Goal: Information Seeking & Learning: Learn about a topic

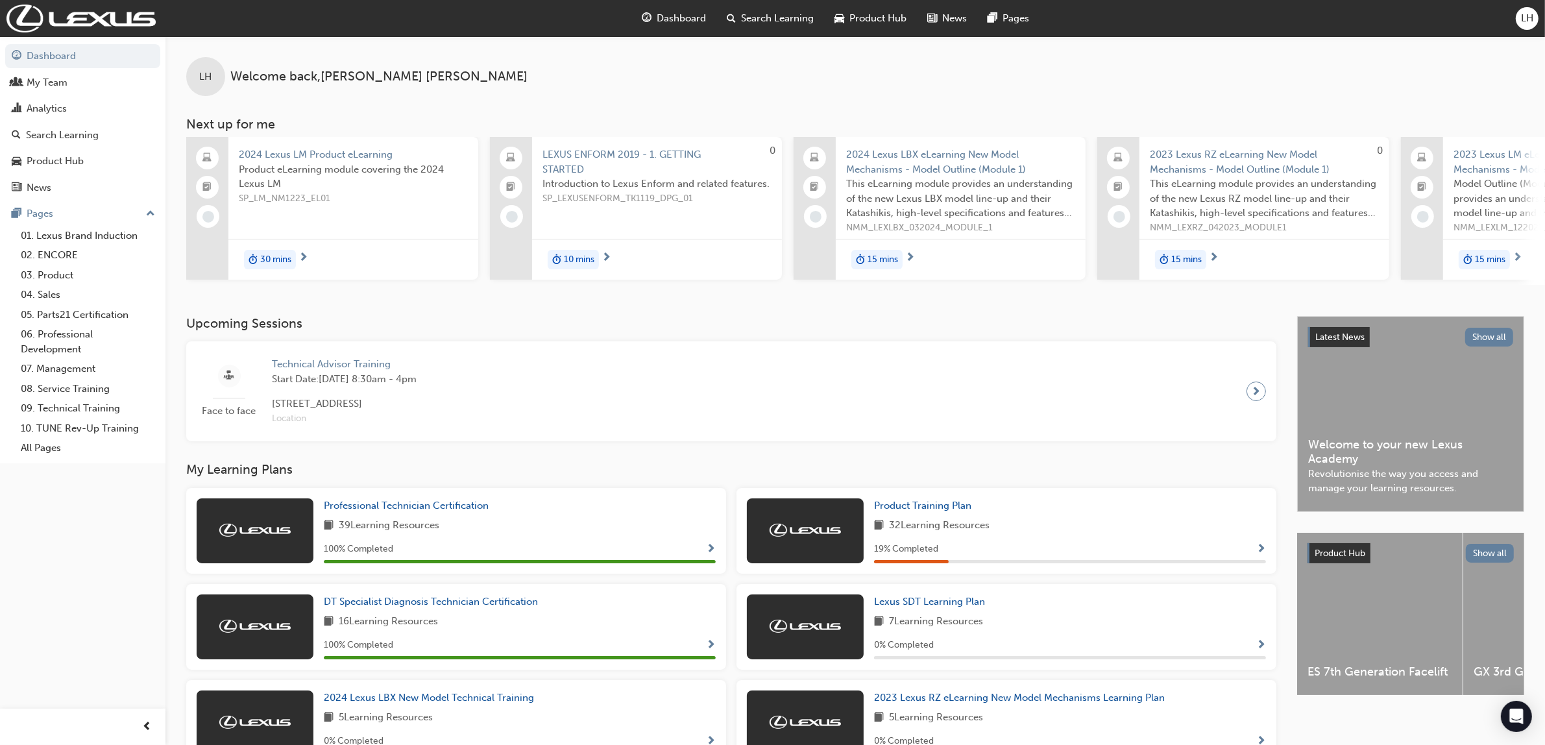
click at [777, 16] on span "Search Learning" at bounding box center [778, 18] width 73 height 15
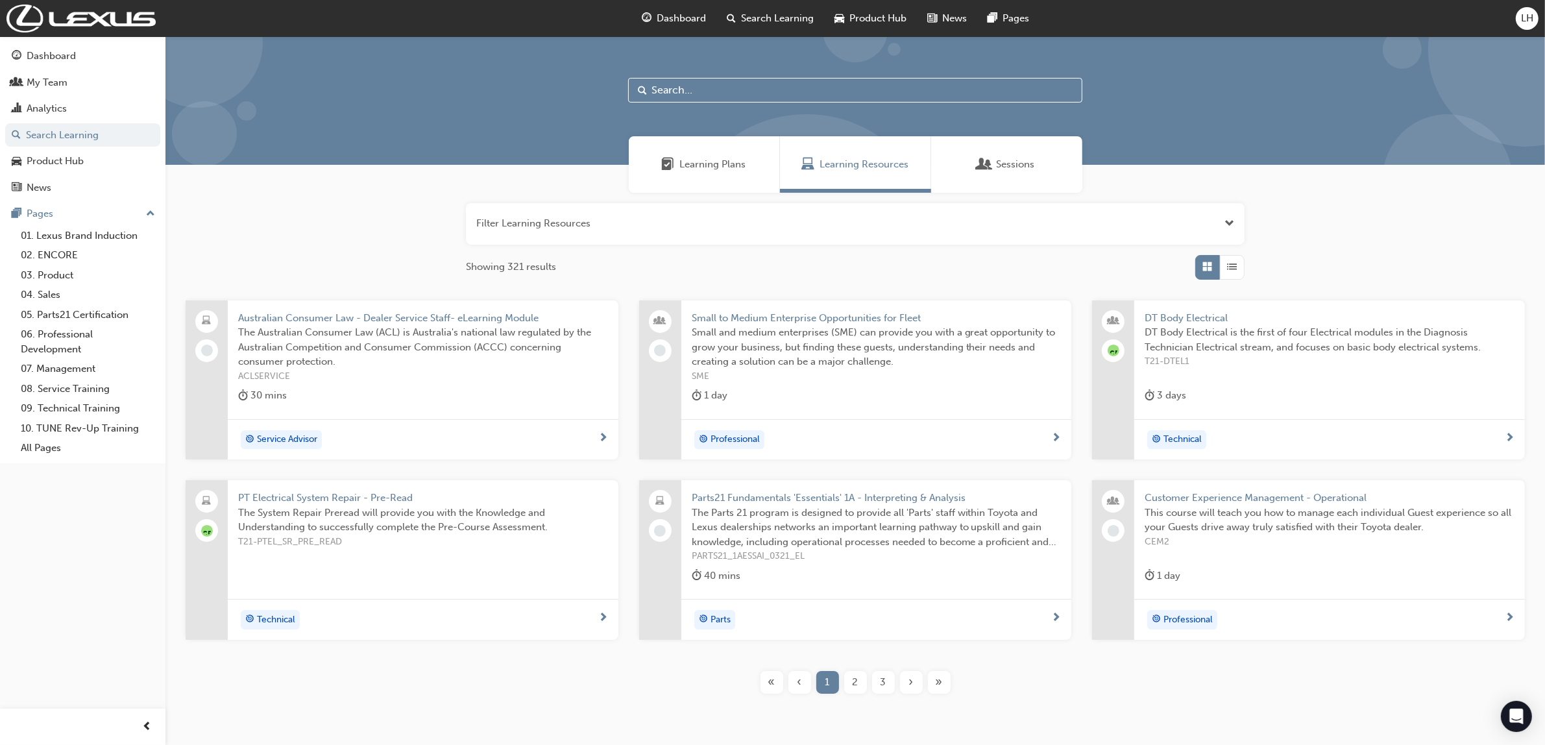
click at [1008, 172] on div "Sessions" at bounding box center [1006, 164] width 151 height 56
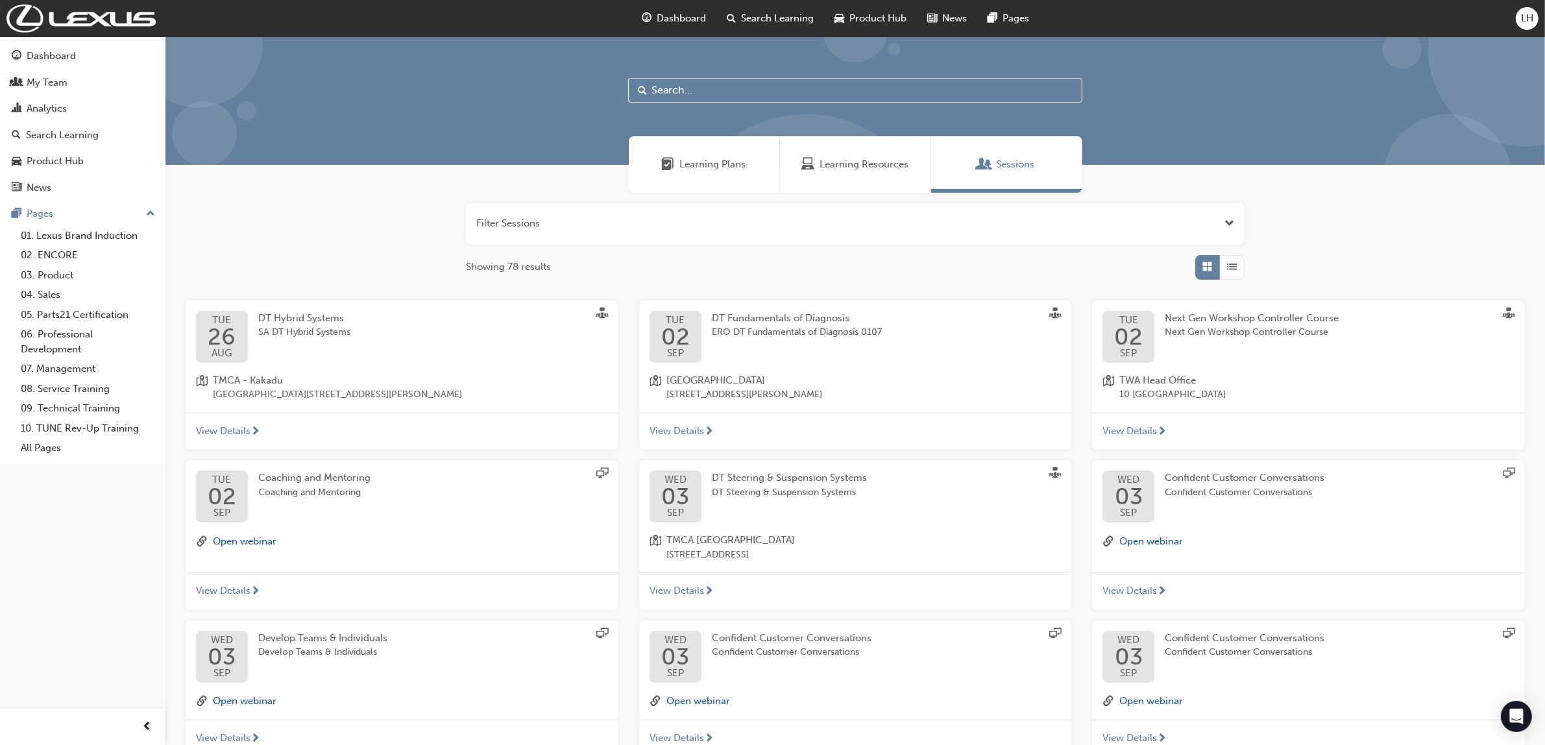
click at [1237, 269] on span "List" at bounding box center [1232, 267] width 10 height 15
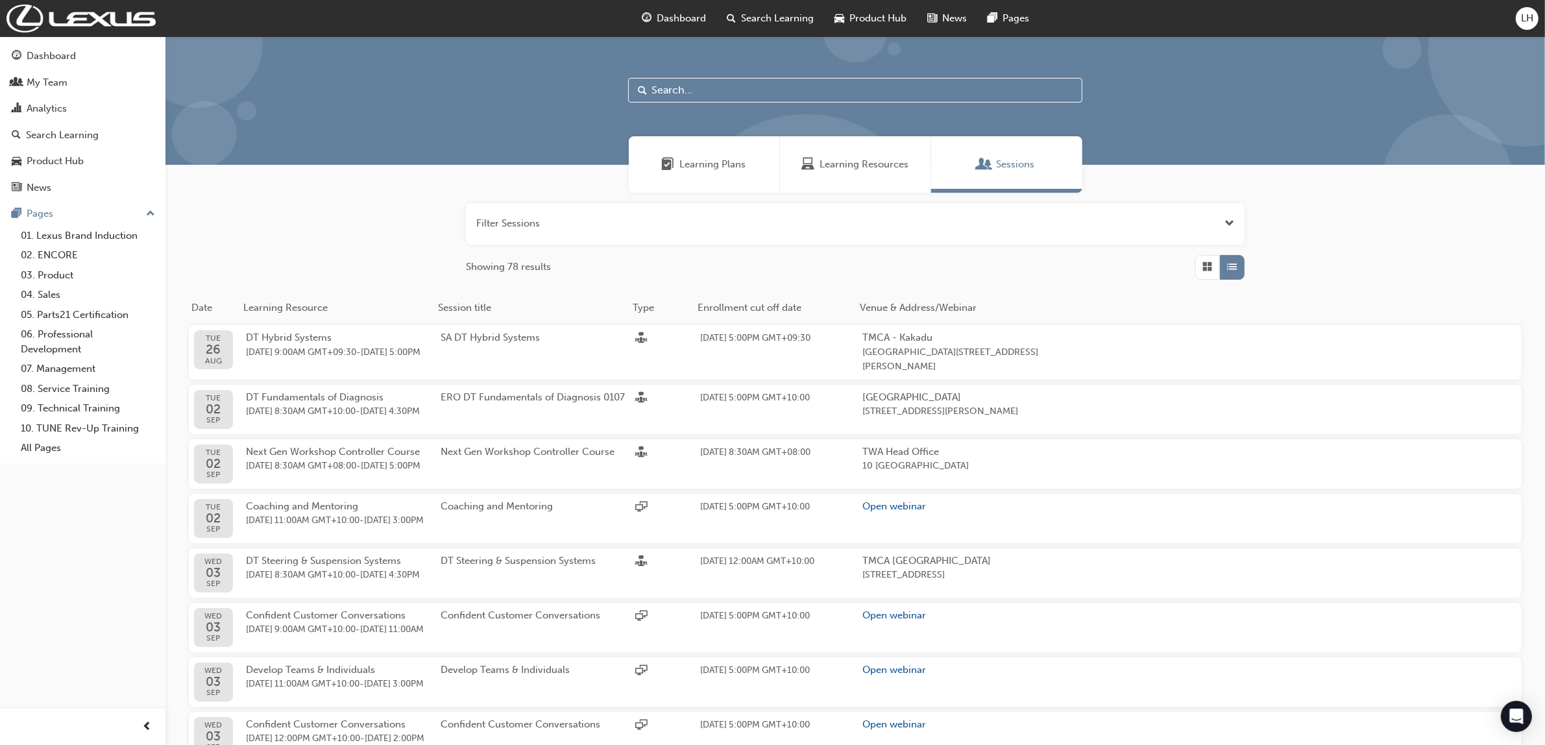
click at [1228, 221] on span "Open the filter" at bounding box center [1229, 223] width 10 height 15
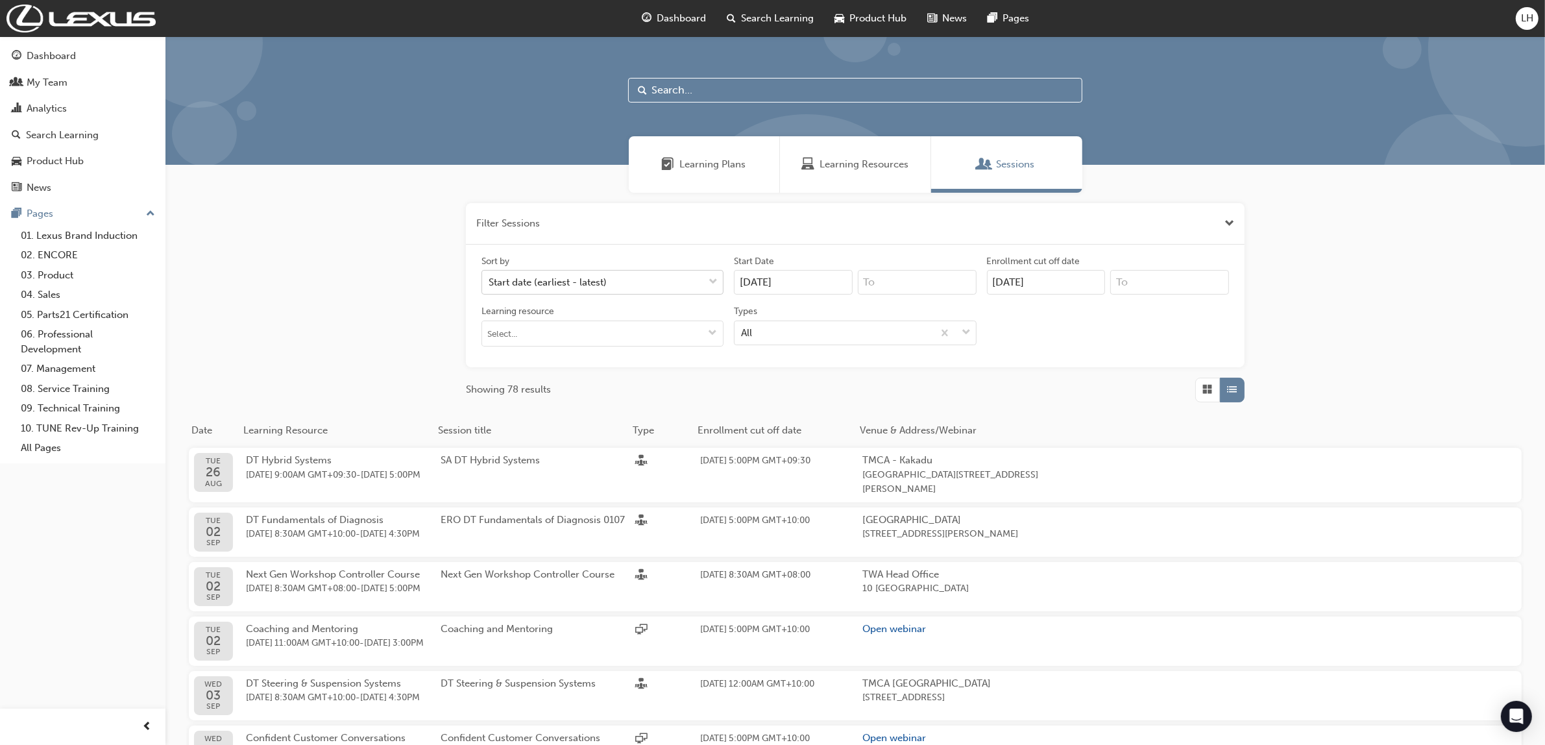
click at [658, 280] on div "Start date (earliest - latest)" at bounding box center [592, 282] width 221 height 23
click at [490, 280] on input "Sort by Start date (earliest - latest)" at bounding box center [489, 281] width 1 height 11
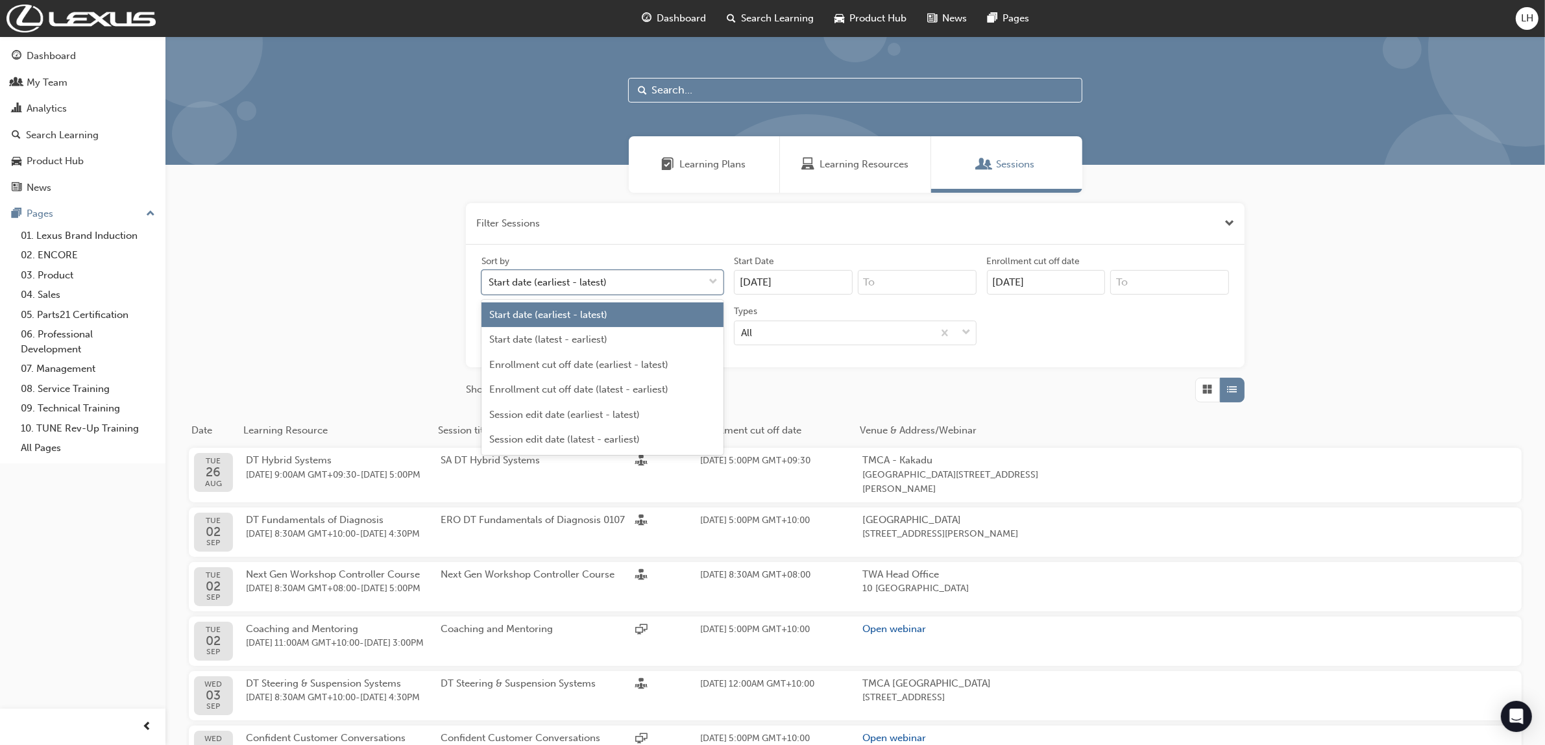
click at [1334, 311] on div "Filter Sessions Sort by option Start date (earliest - latest) focused, 1 of 6. …" at bounding box center [854, 595] width 1379 height 804
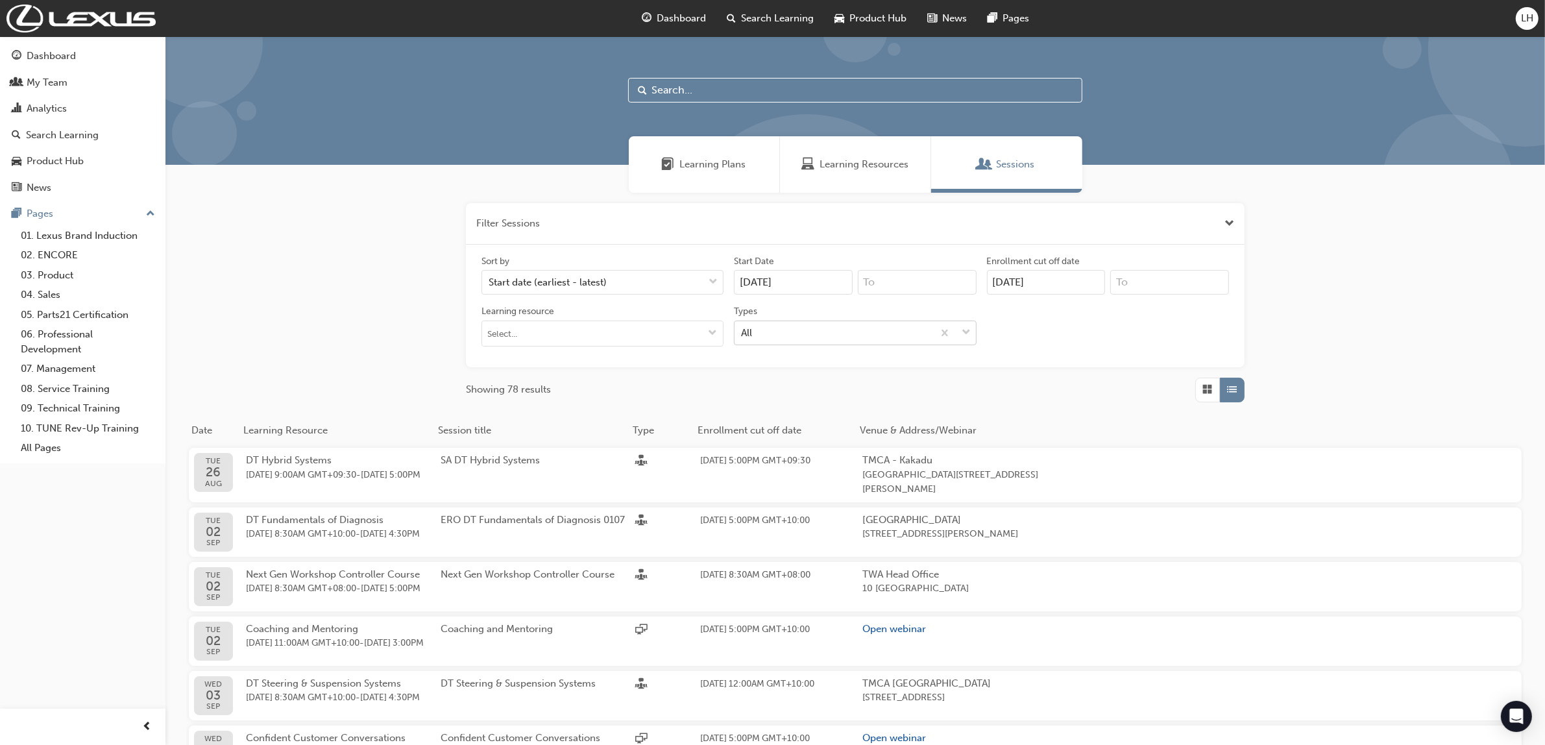
click at [928, 333] on div "All" at bounding box center [833, 332] width 198 height 23
click at [742, 333] on input "Types All" at bounding box center [741, 331] width 1 height 11
click at [1084, 362] on div "Sort by Start date (earliest - latest) Start Date [DATE] Enrollment cut off dat…" at bounding box center [855, 306] width 779 height 123
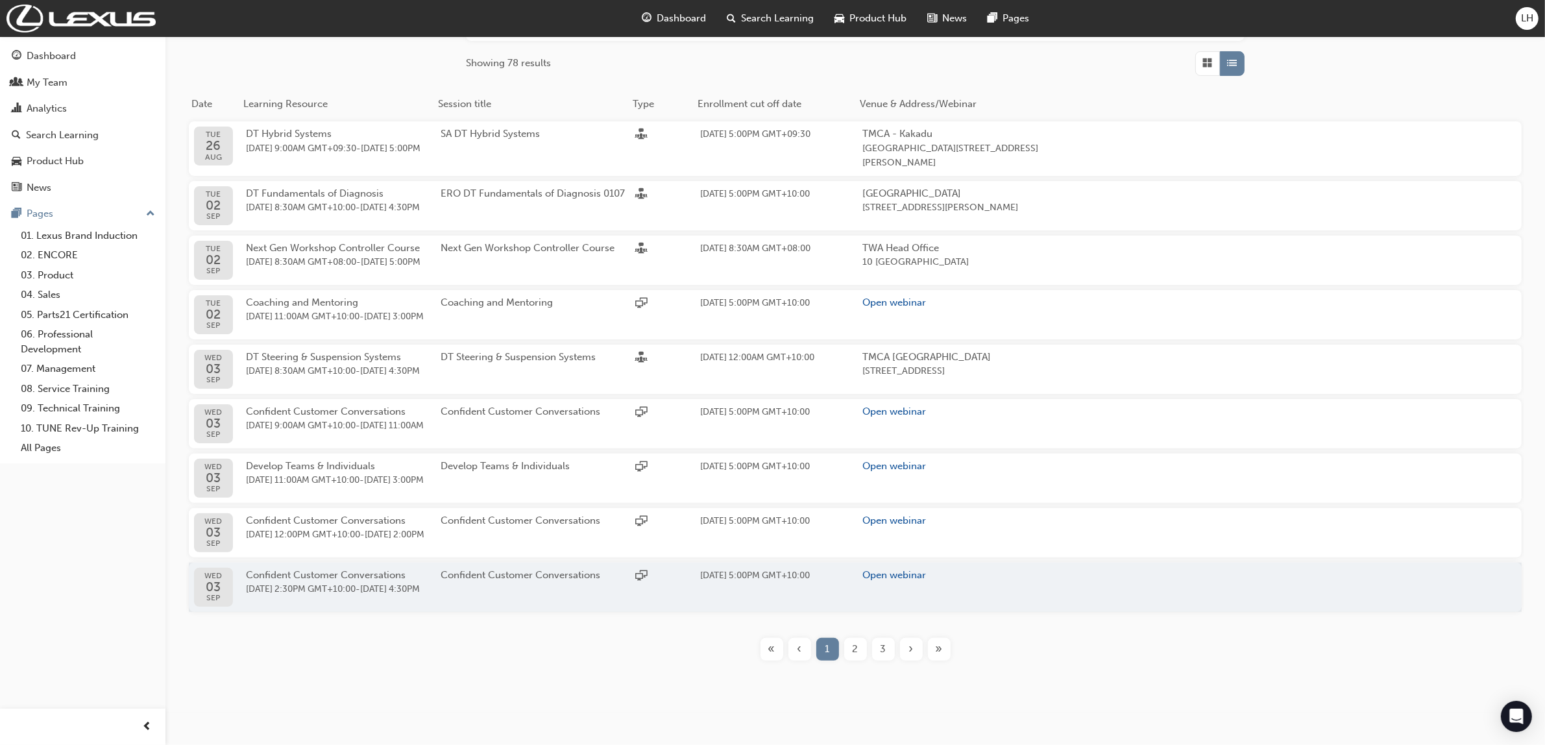
scroll to position [364, 0]
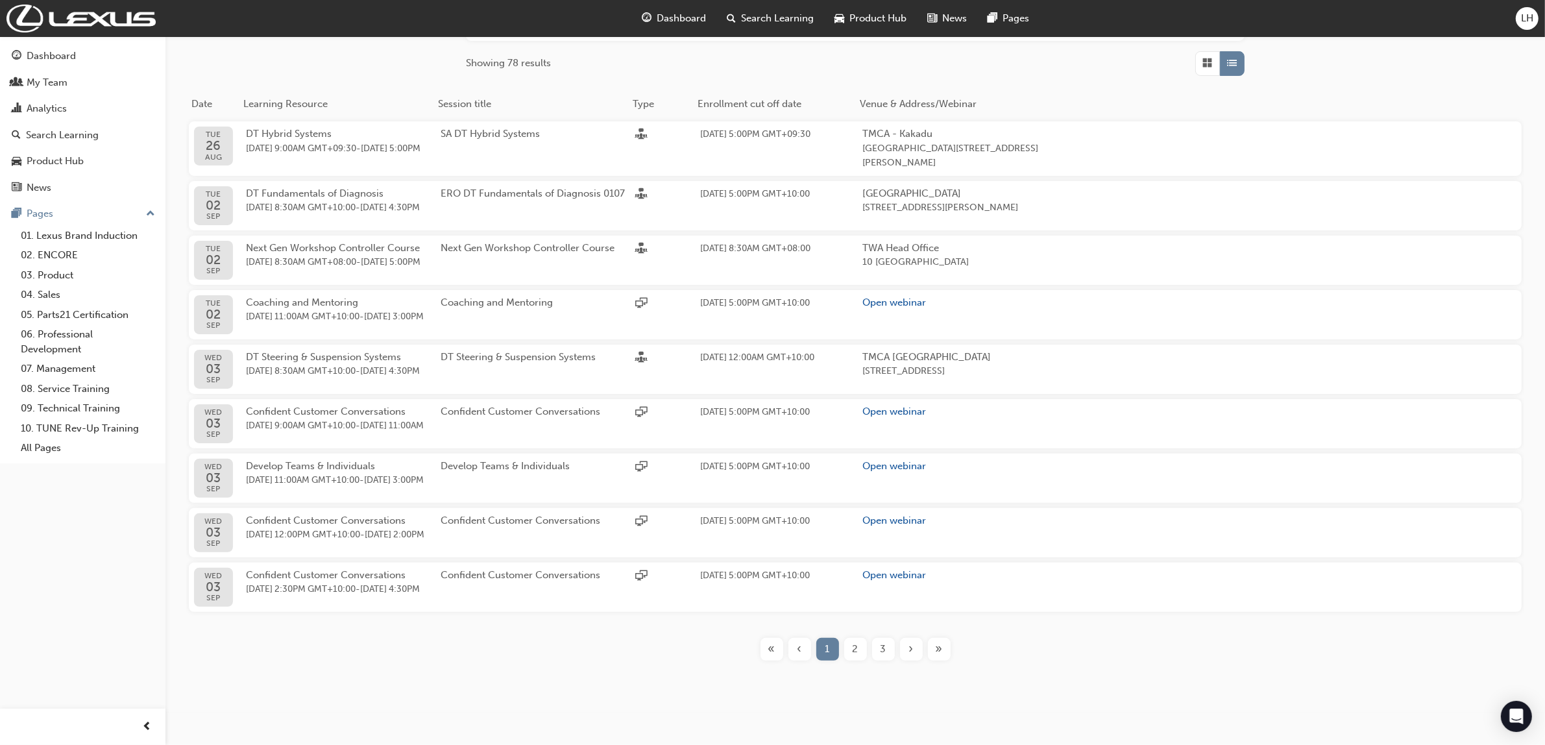
click at [858, 646] on div "2" at bounding box center [855, 649] width 23 height 23
click at [857, 650] on span "2" at bounding box center [855, 649] width 6 height 15
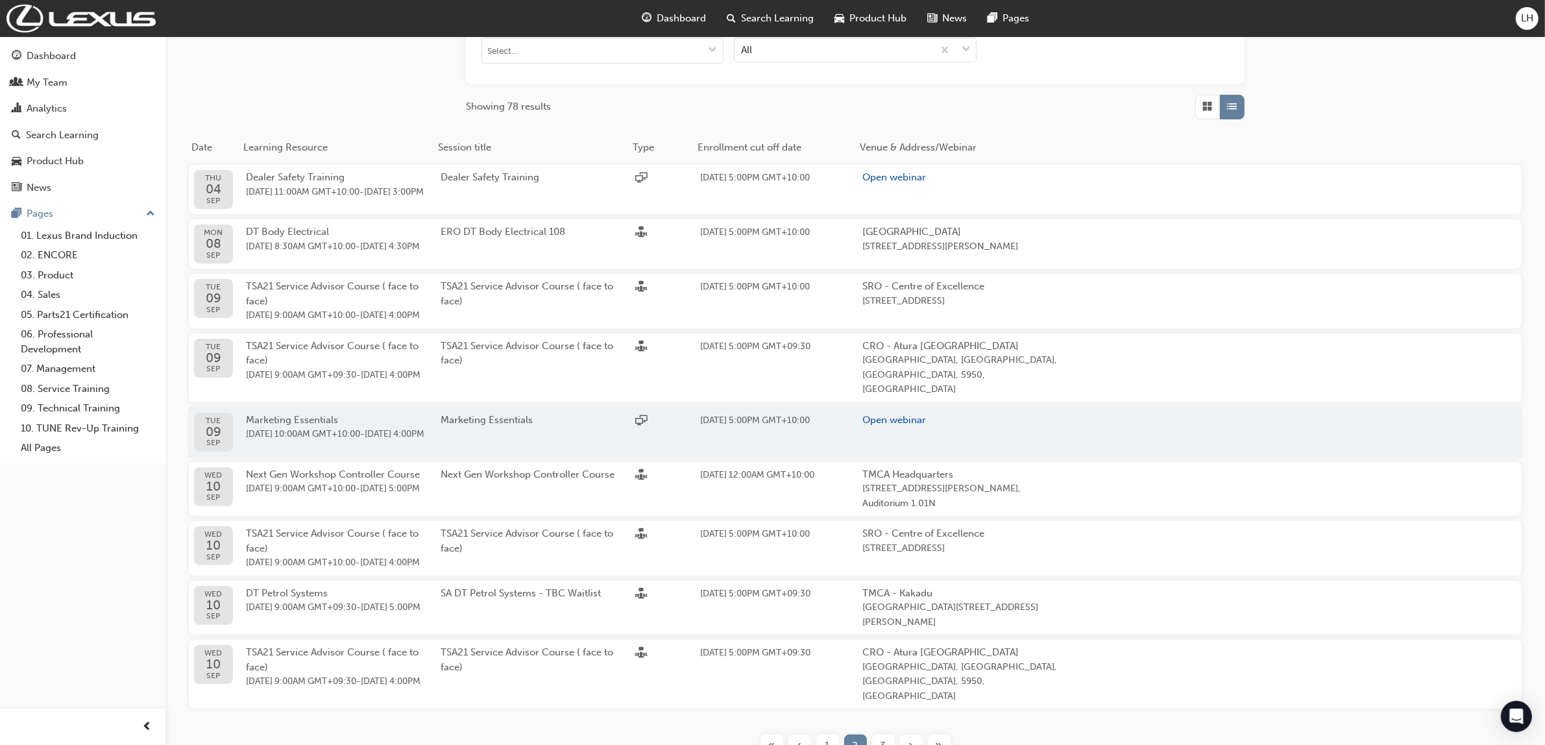
scroll to position [364, 0]
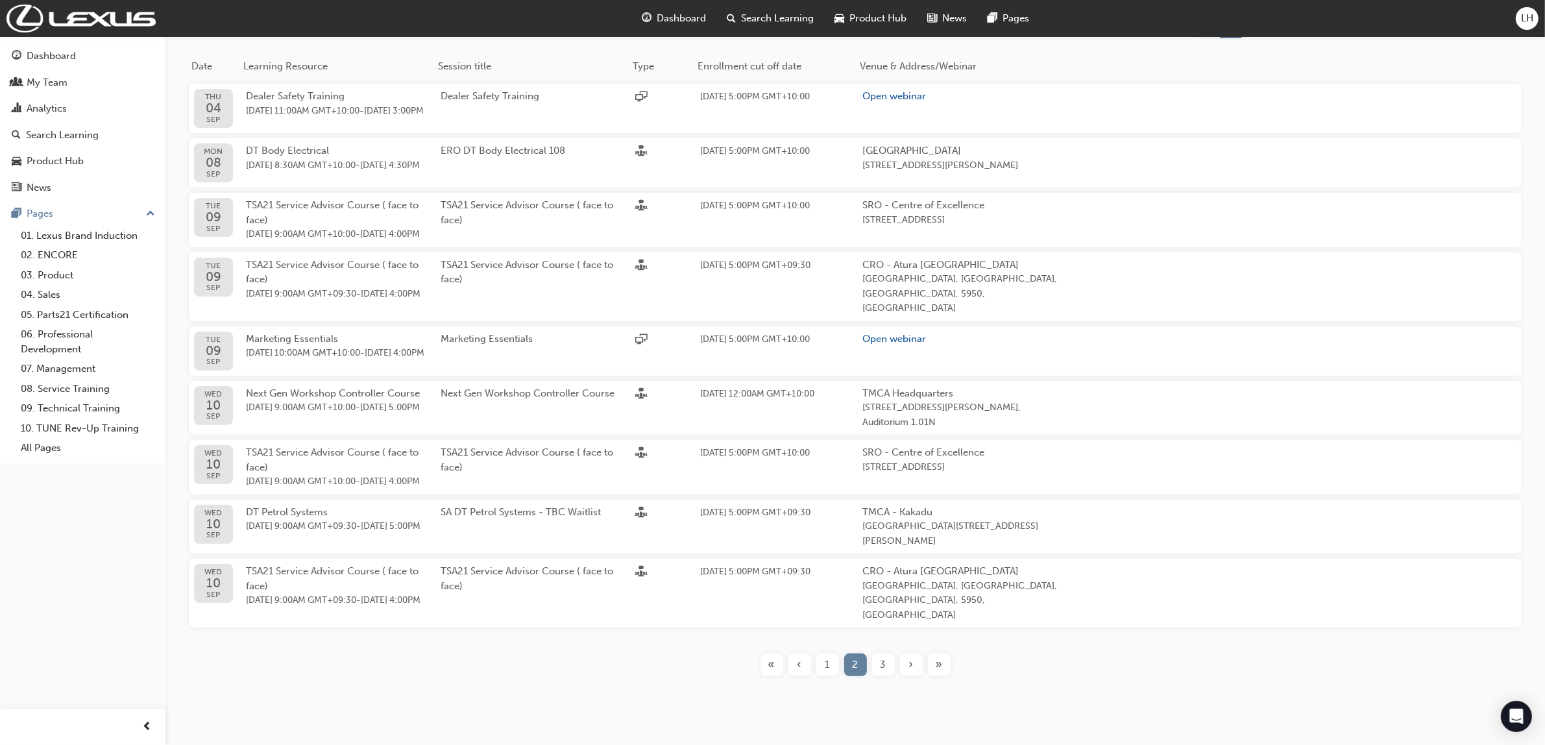
click at [879, 676] on div "3" at bounding box center [883, 664] width 23 height 23
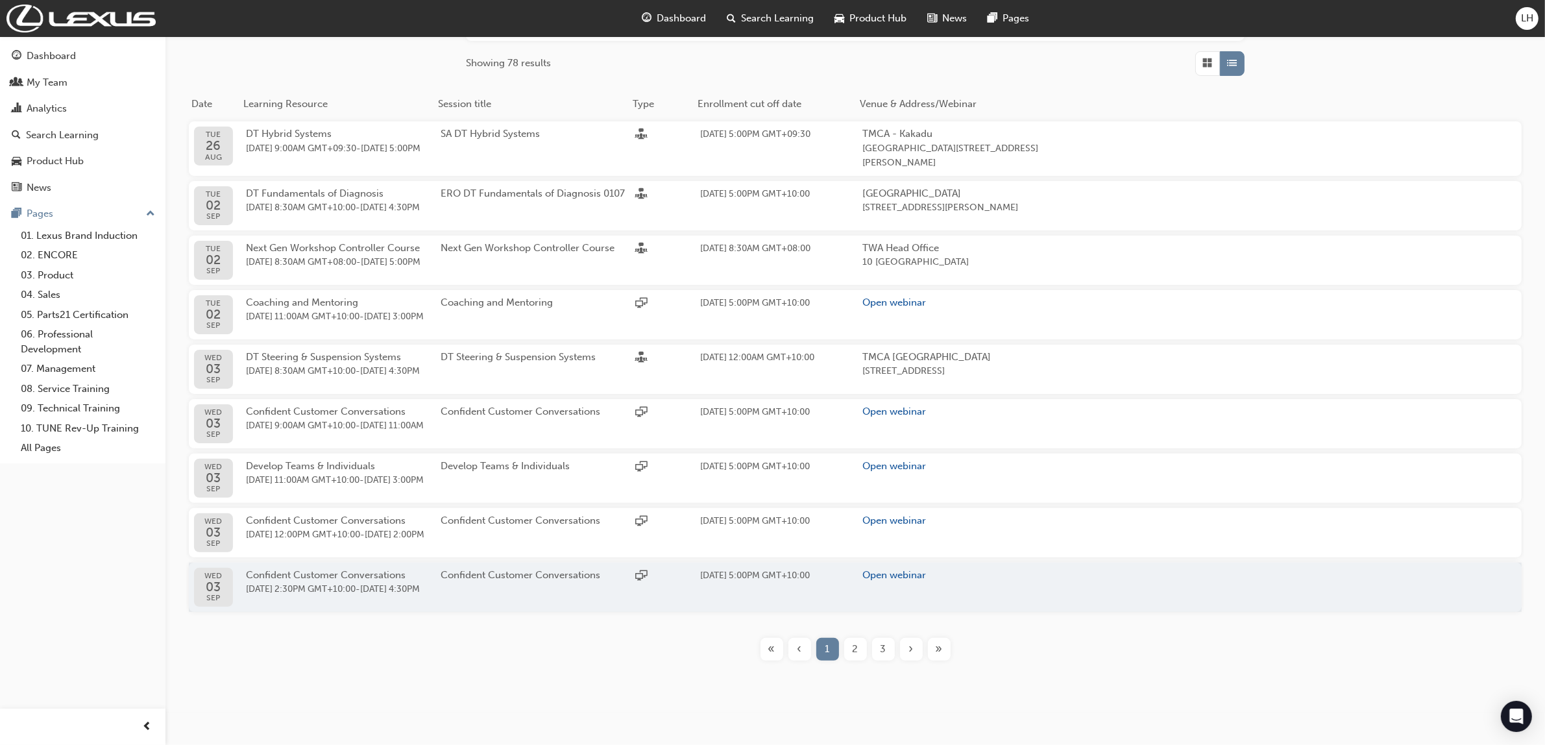
scroll to position [283, 0]
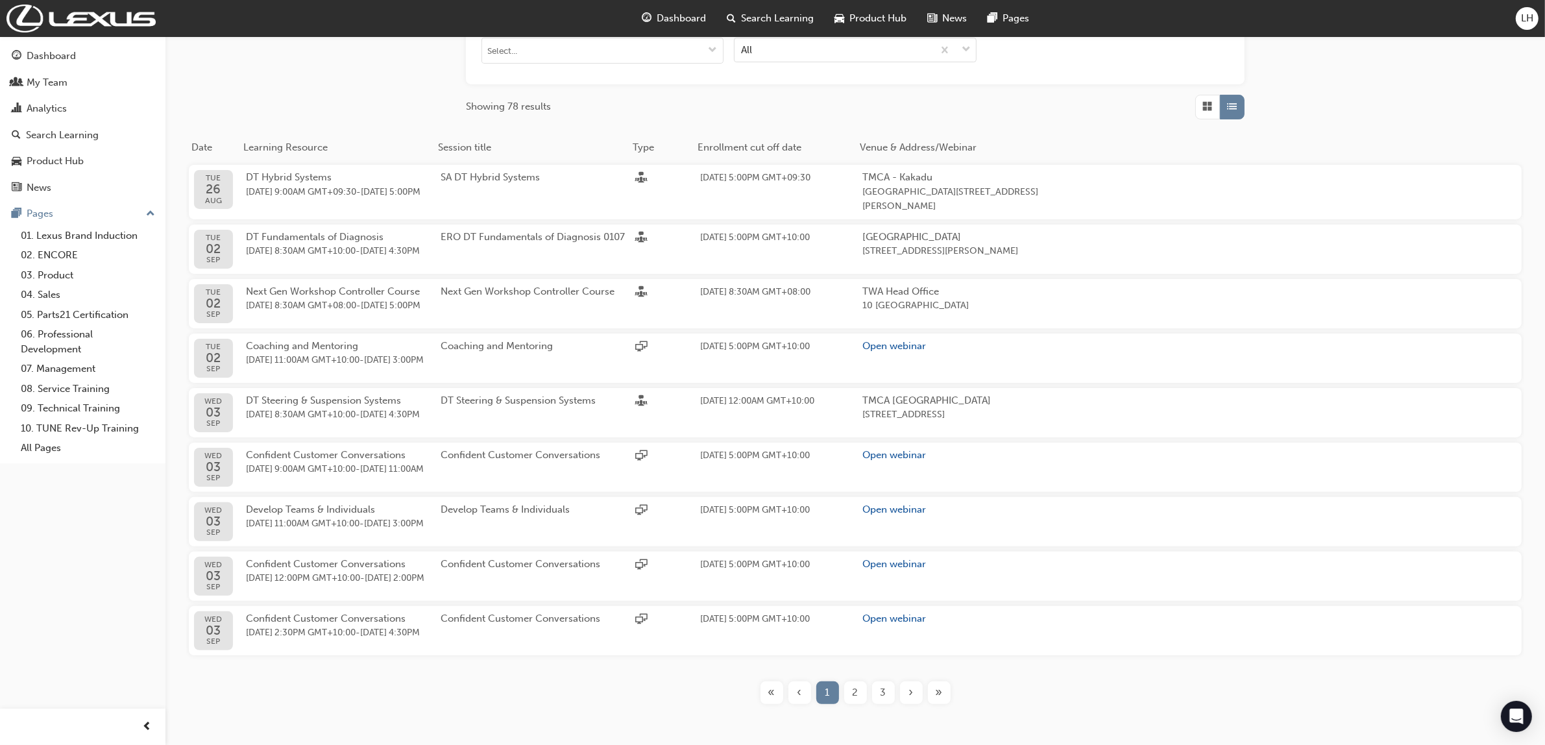
click at [887, 704] on div "3" at bounding box center [883, 692] width 23 height 23
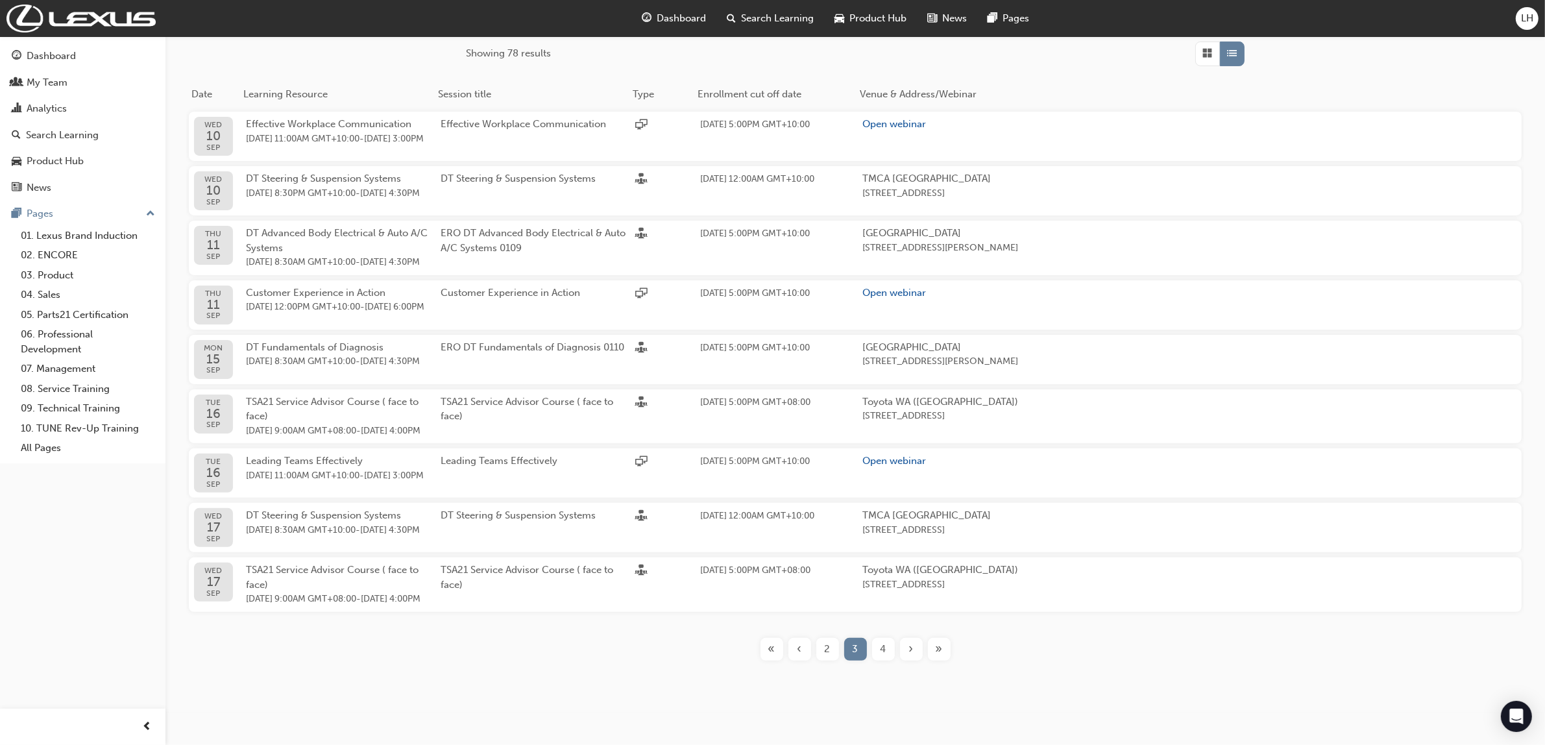
scroll to position [326, 0]
click at [883, 649] on span "4" at bounding box center [883, 649] width 6 height 15
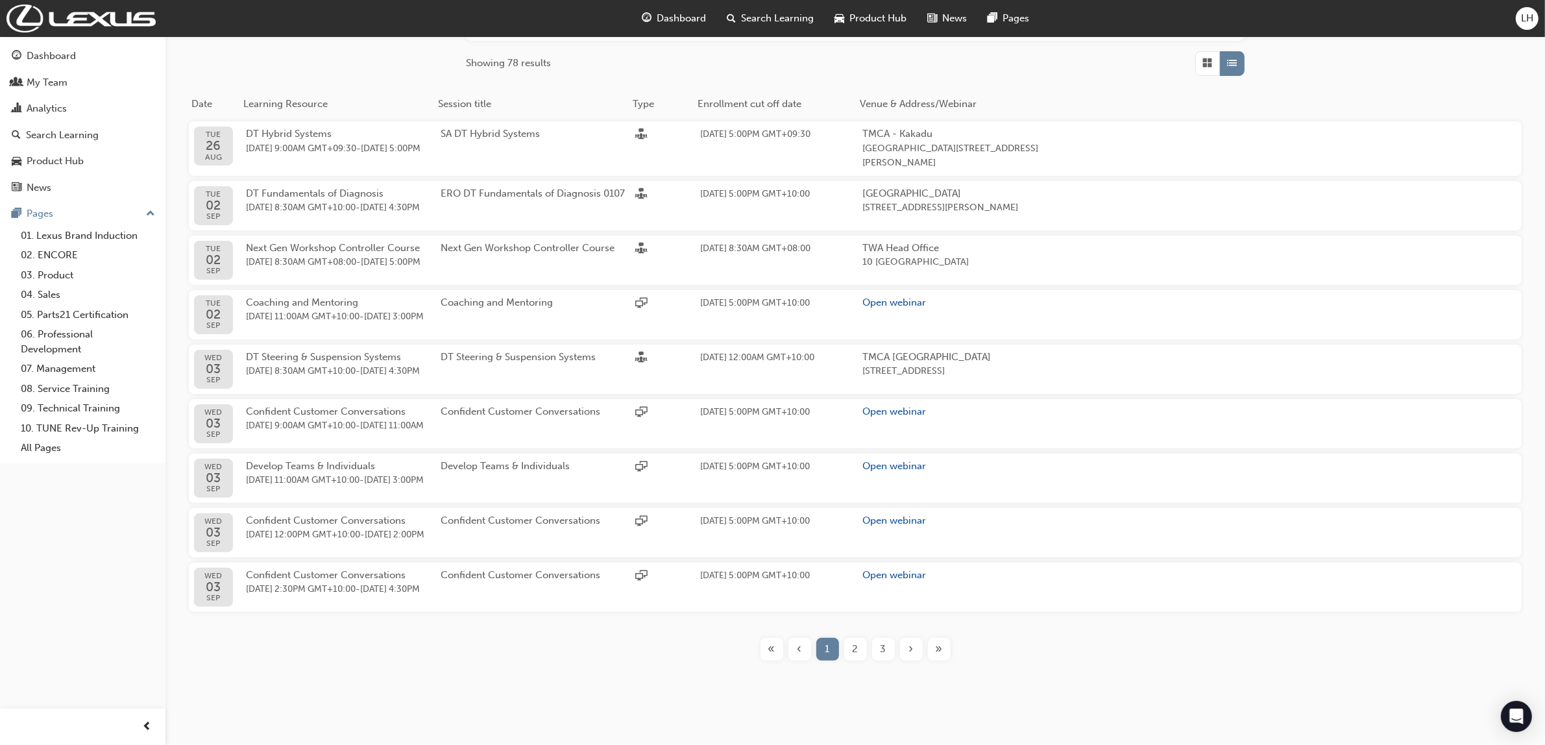
scroll to position [364, 0]
click at [909, 652] on span "›" at bounding box center [911, 649] width 5 height 15
click at [941, 654] on span "»" at bounding box center [938, 649] width 7 height 15
click at [884, 653] on span "3" at bounding box center [883, 649] width 6 height 15
click at [880, 651] on span "3" at bounding box center [883, 649] width 6 height 15
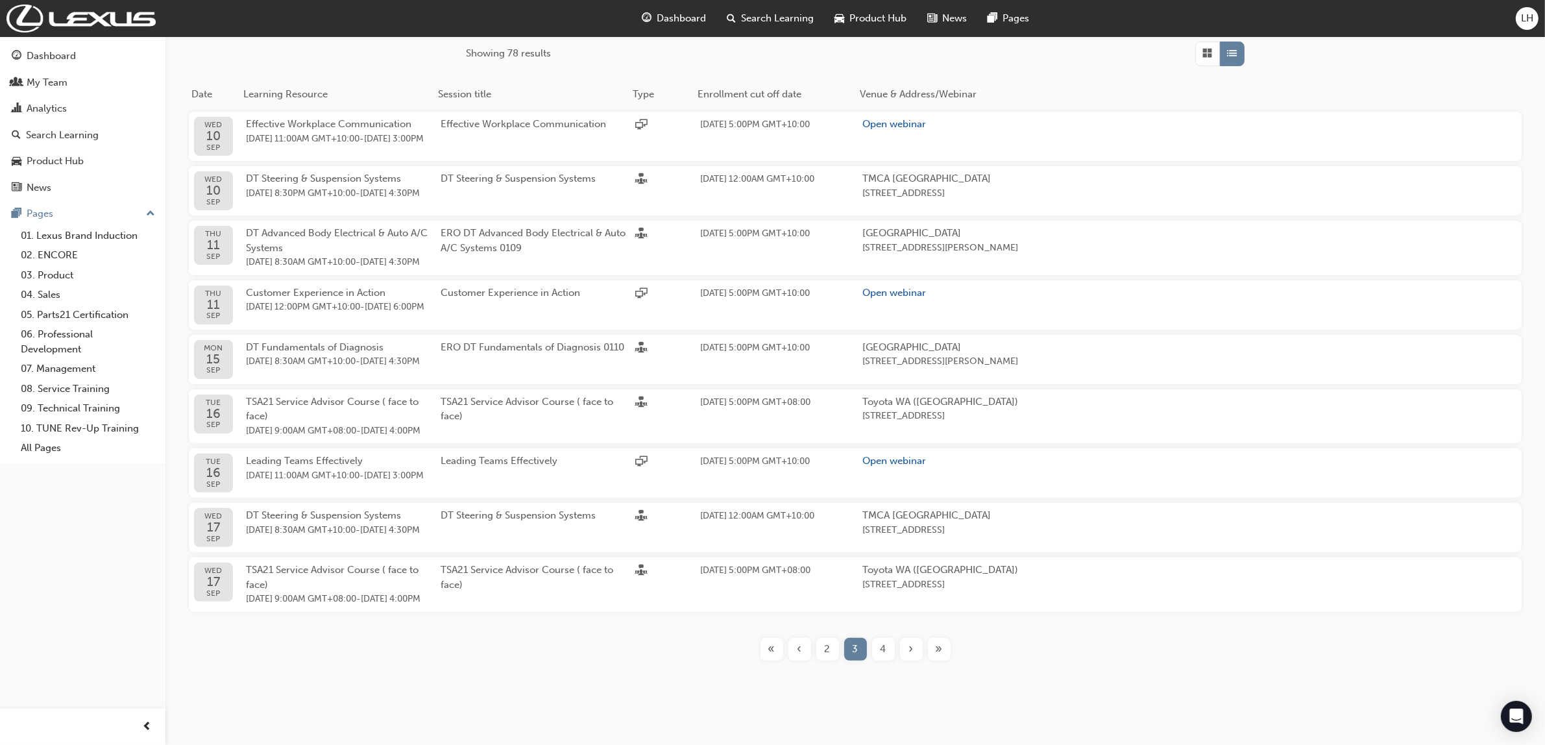
click at [881, 657] on span "4" at bounding box center [883, 649] width 6 height 15
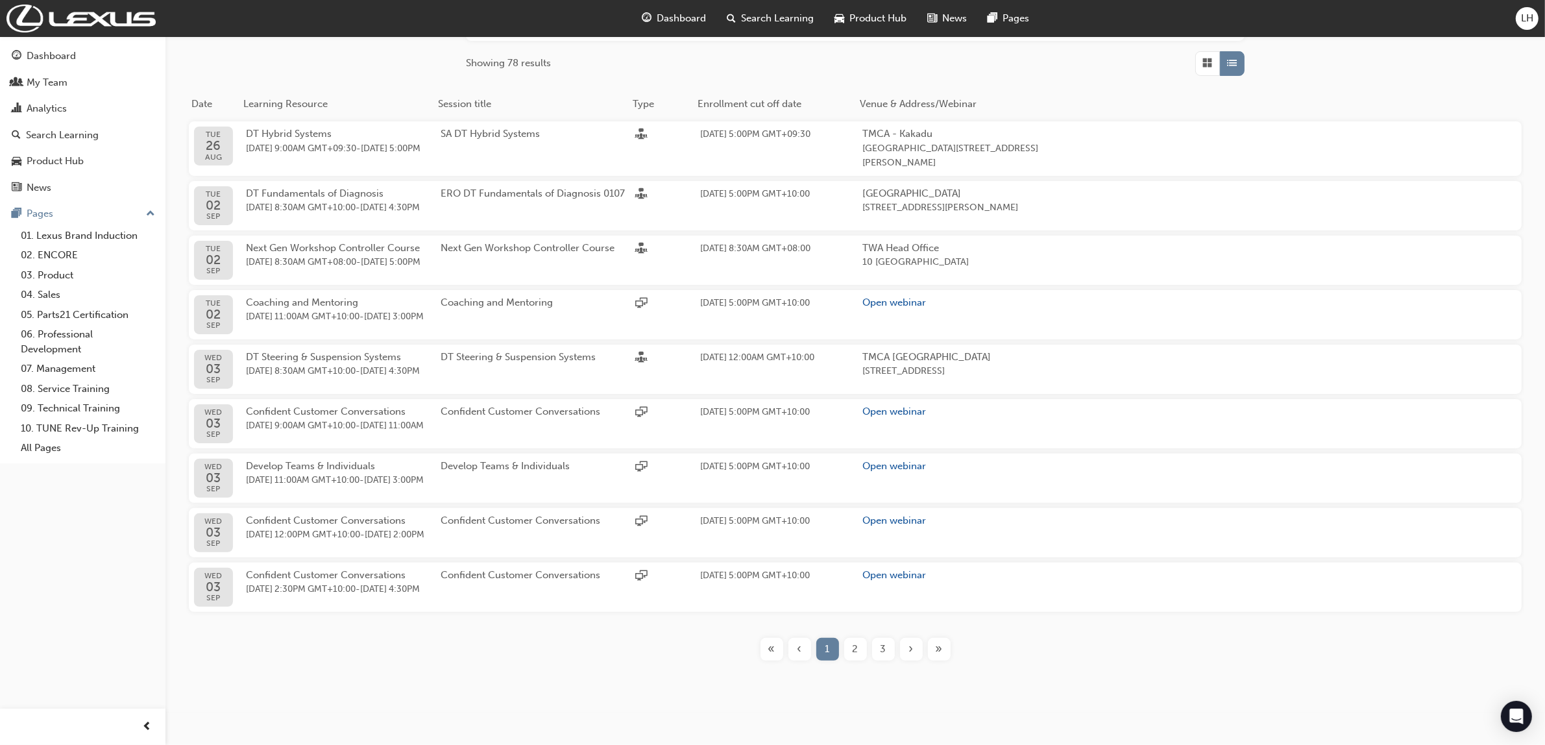
click at [883, 653] on span "3" at bounding box center [883, 649] width 6 height 15
click at [882, 649] on span "3" at bounding box center [883, 649] width 6 height 15
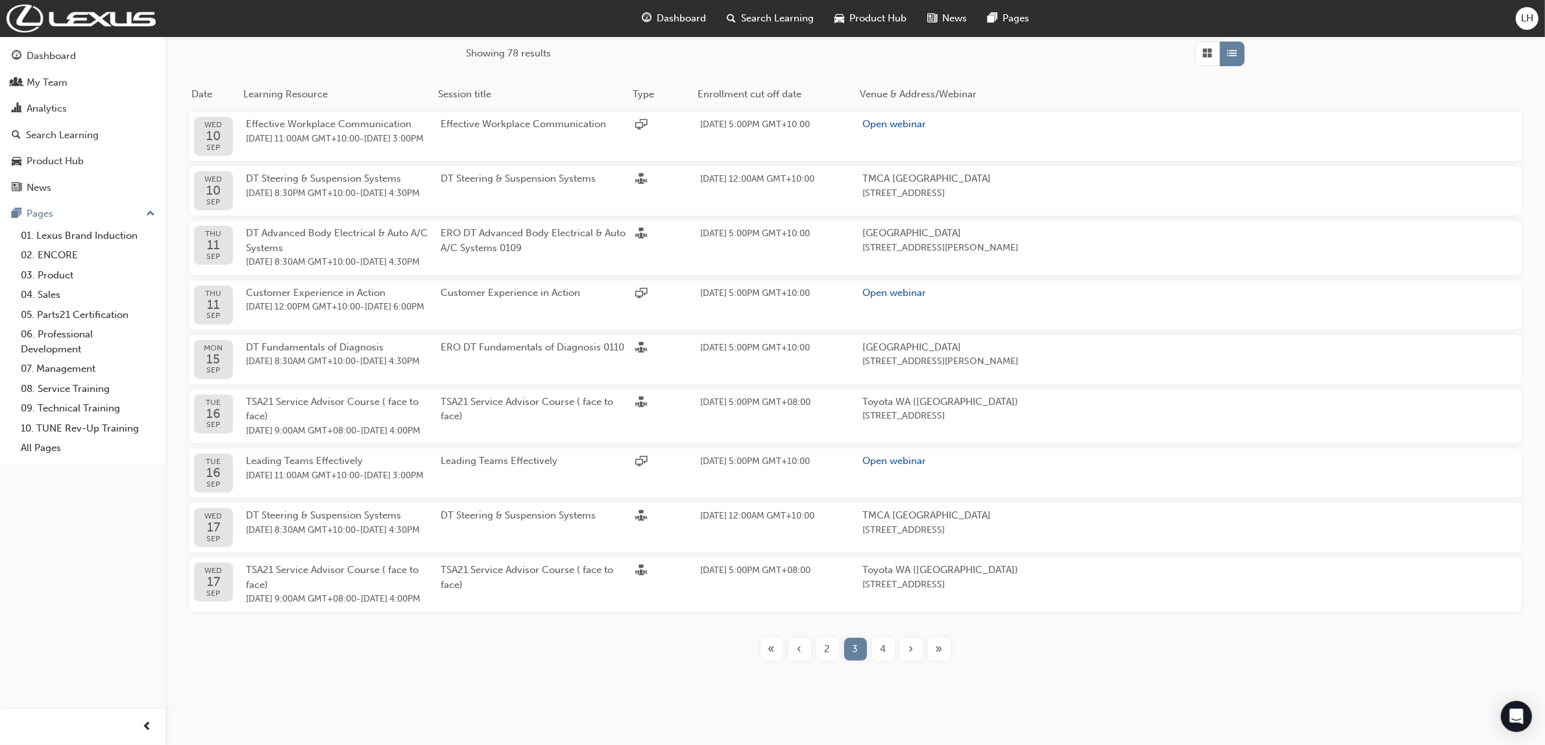
click at [905, 660] on div "›" at bounding box center [911, 649] width 23 height 23
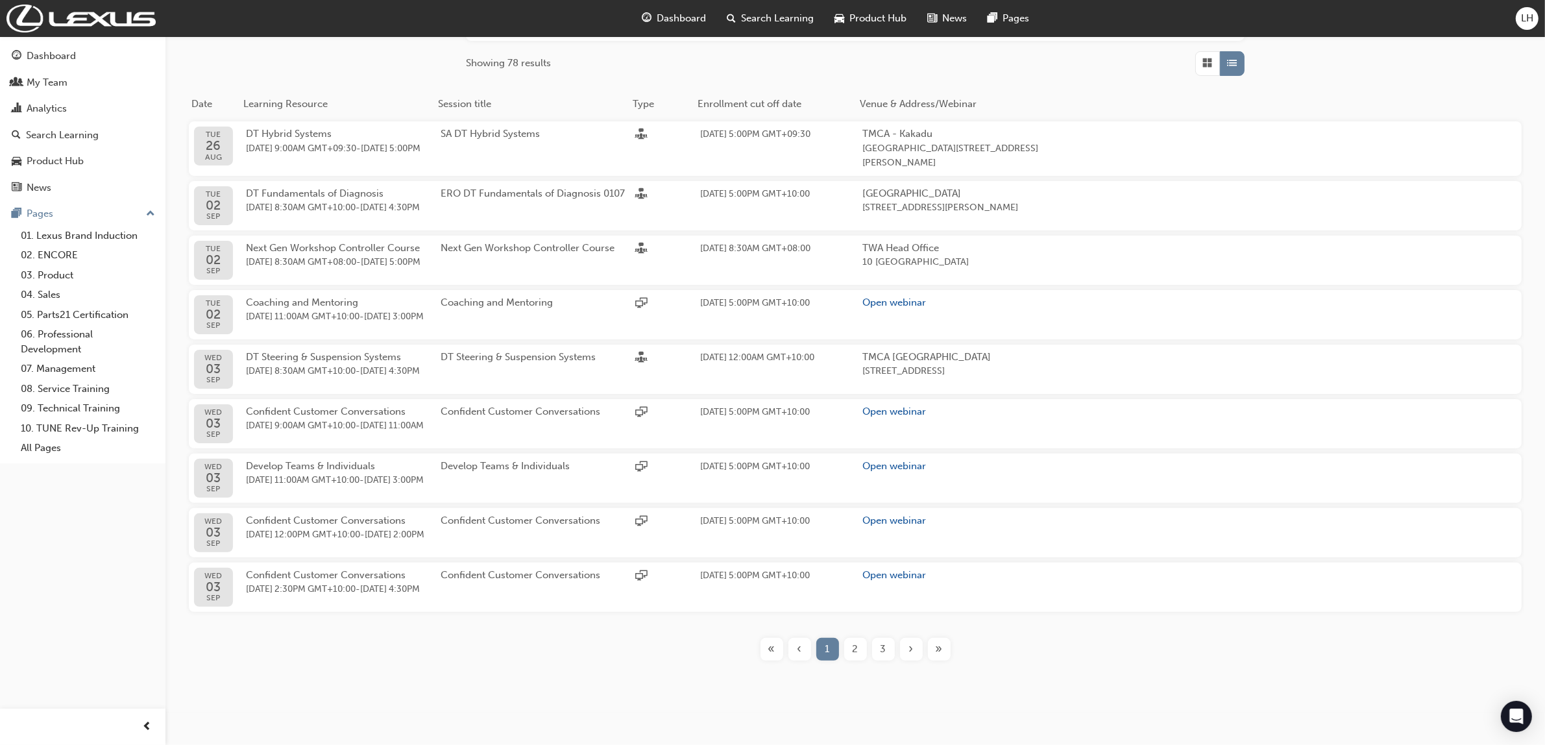
click at [883, 652] on span "3" at bounding box center [883, 649] width 6 height 15
click at [884, 653] on span "3" at bounding box center [883, 649] width 6 height 15
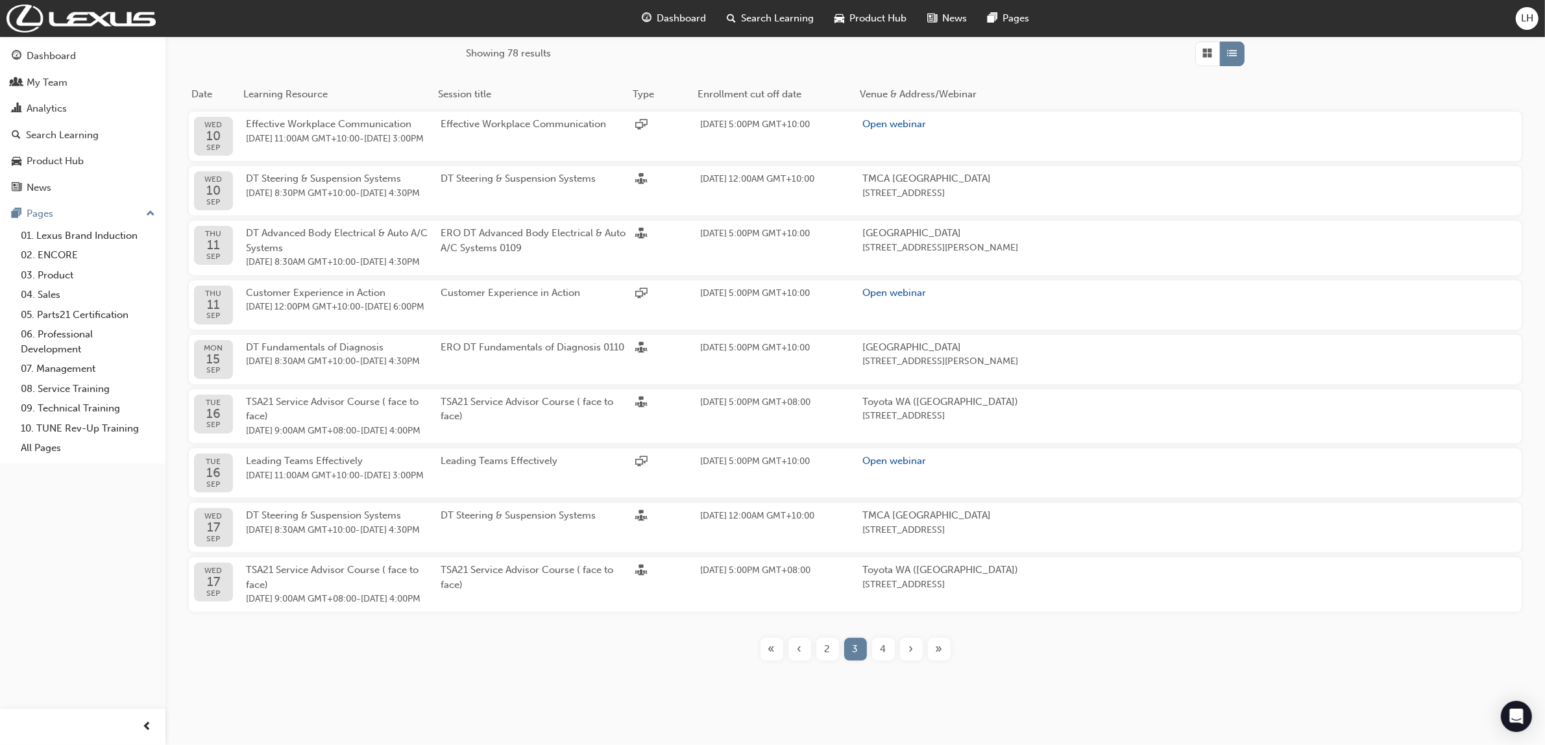
click at [905, 660] on div "›" at bounding box center [911, 649] width 23 height 23
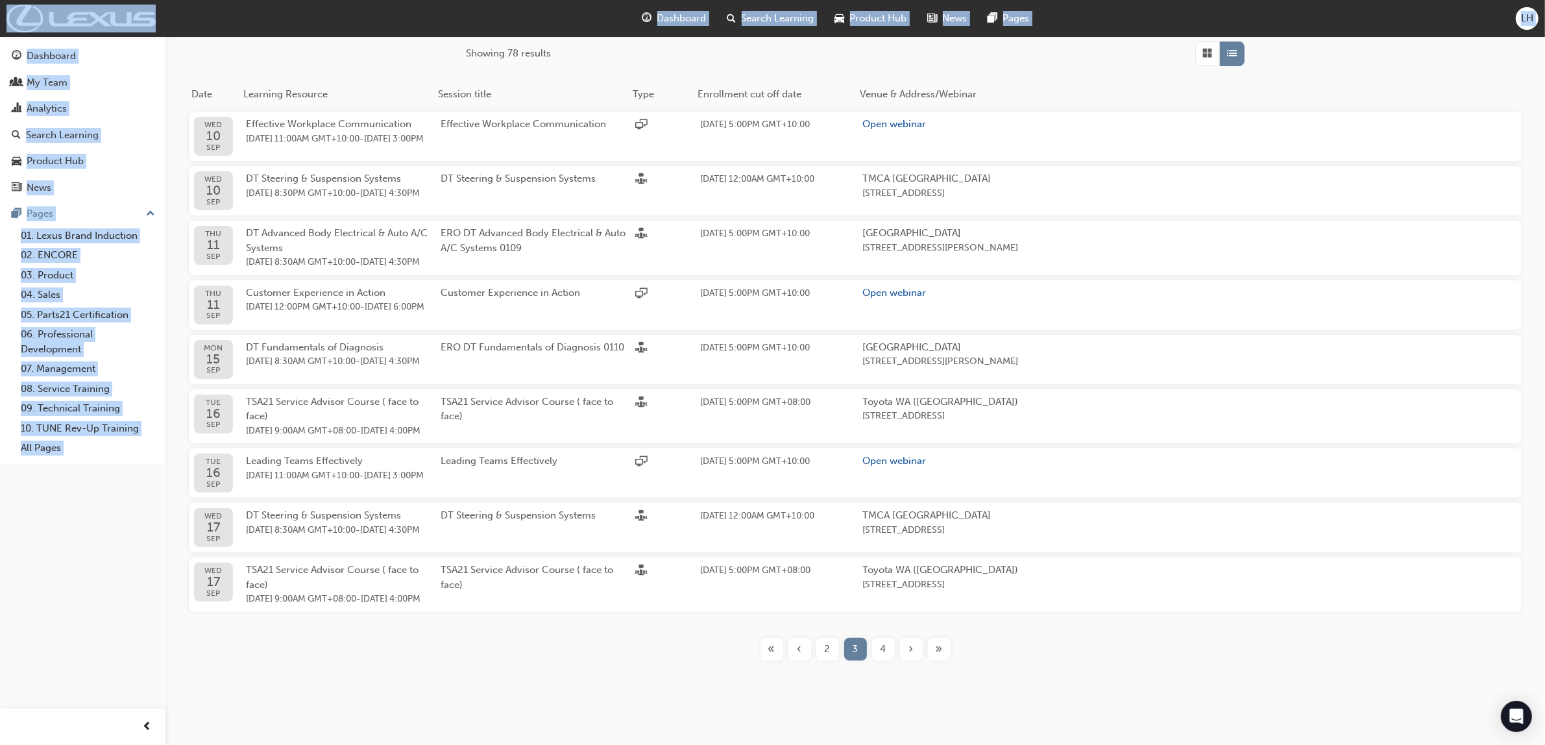
click at [905, 671] on div "Filter Sessions Sort by Start date (earliest - latest) Start Date [DATE] Enroll…" at bounding box center [854, 264] width 1379 height 814
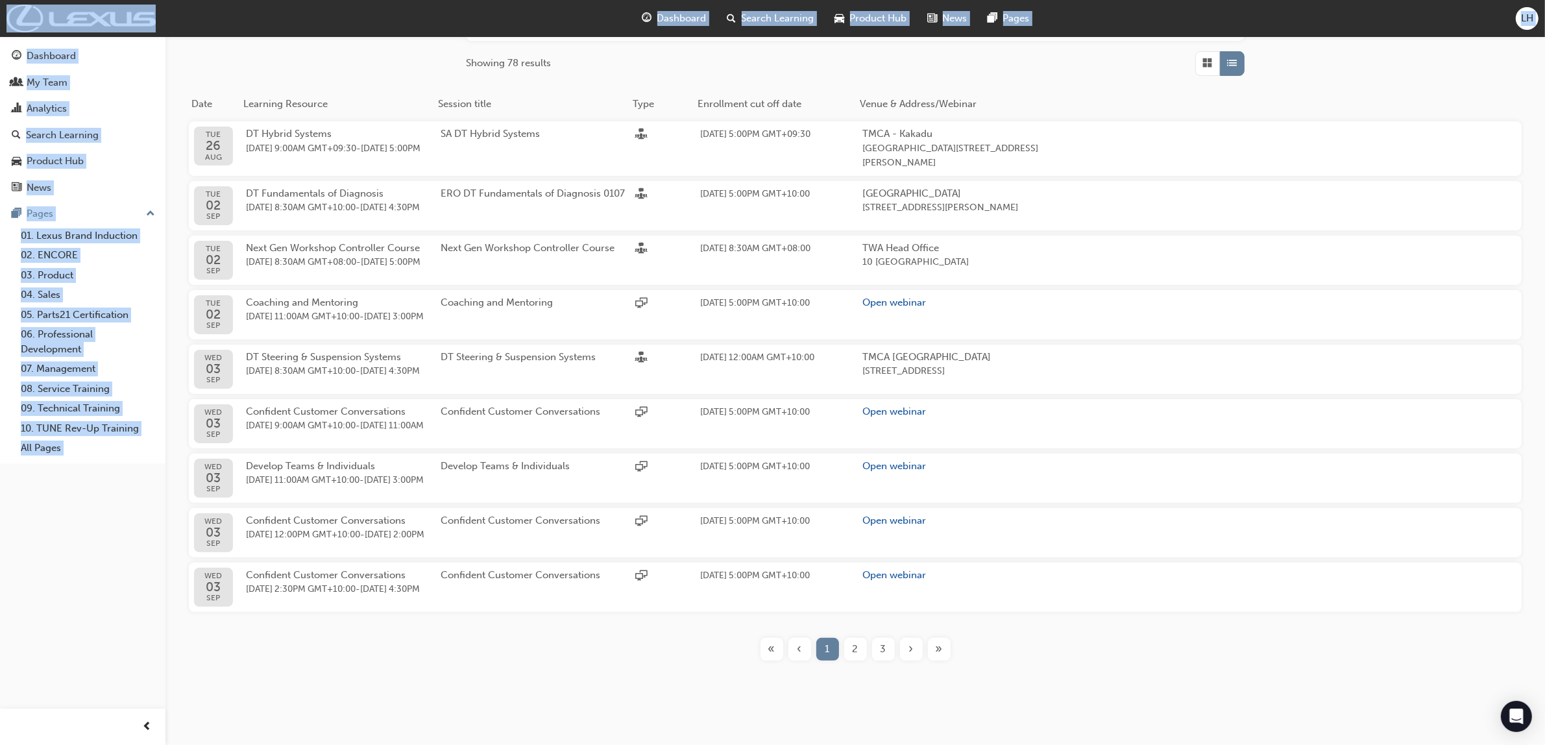
click at [939, 675] on div "Learning Plans Learning Resources Sessions Filter Sessions Sort by Start date (…" at bounding box center [854, 211] width 1379 height 1002
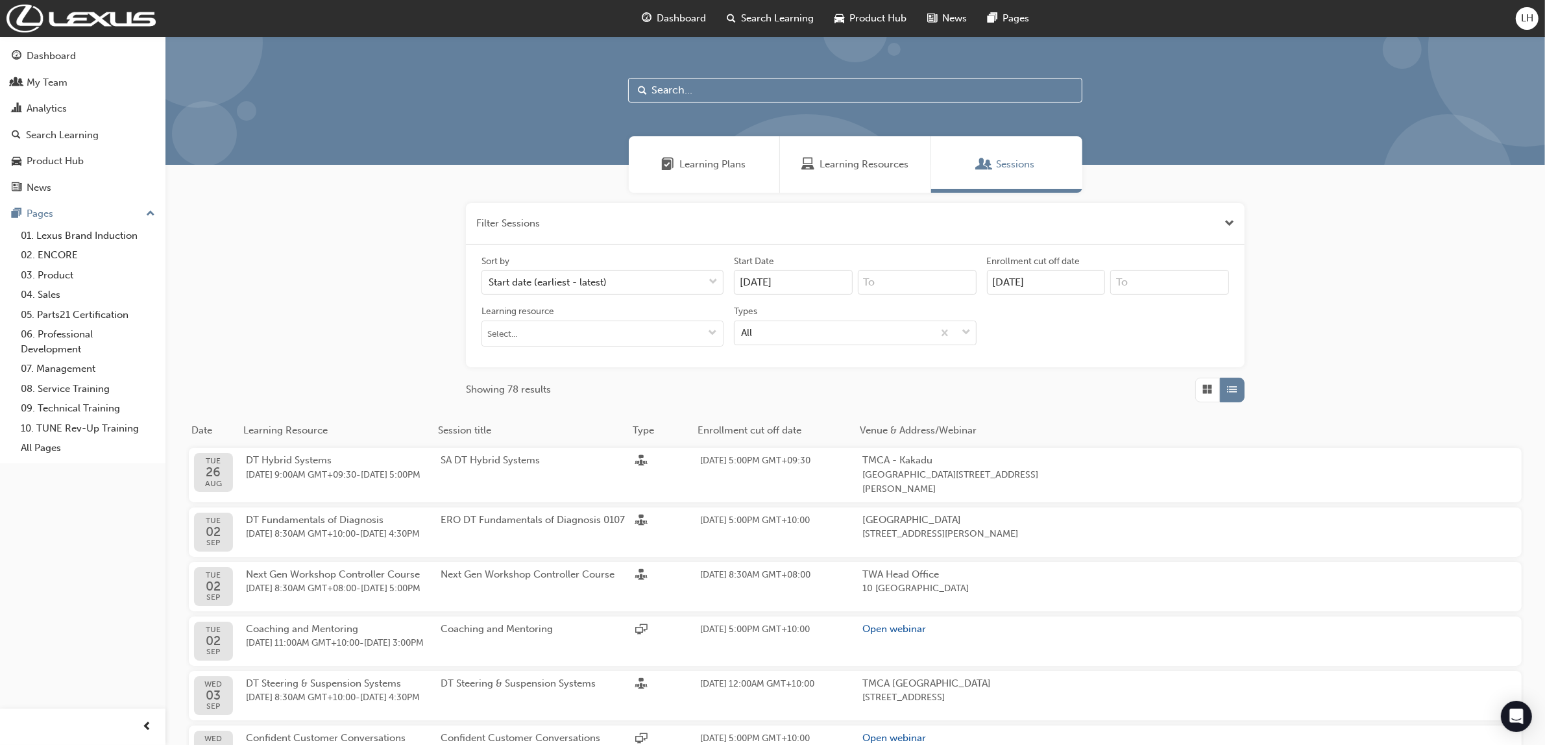
click at [688, 166] on span "Learning Plans" at bounding box center [713, 164] width 66 height 15
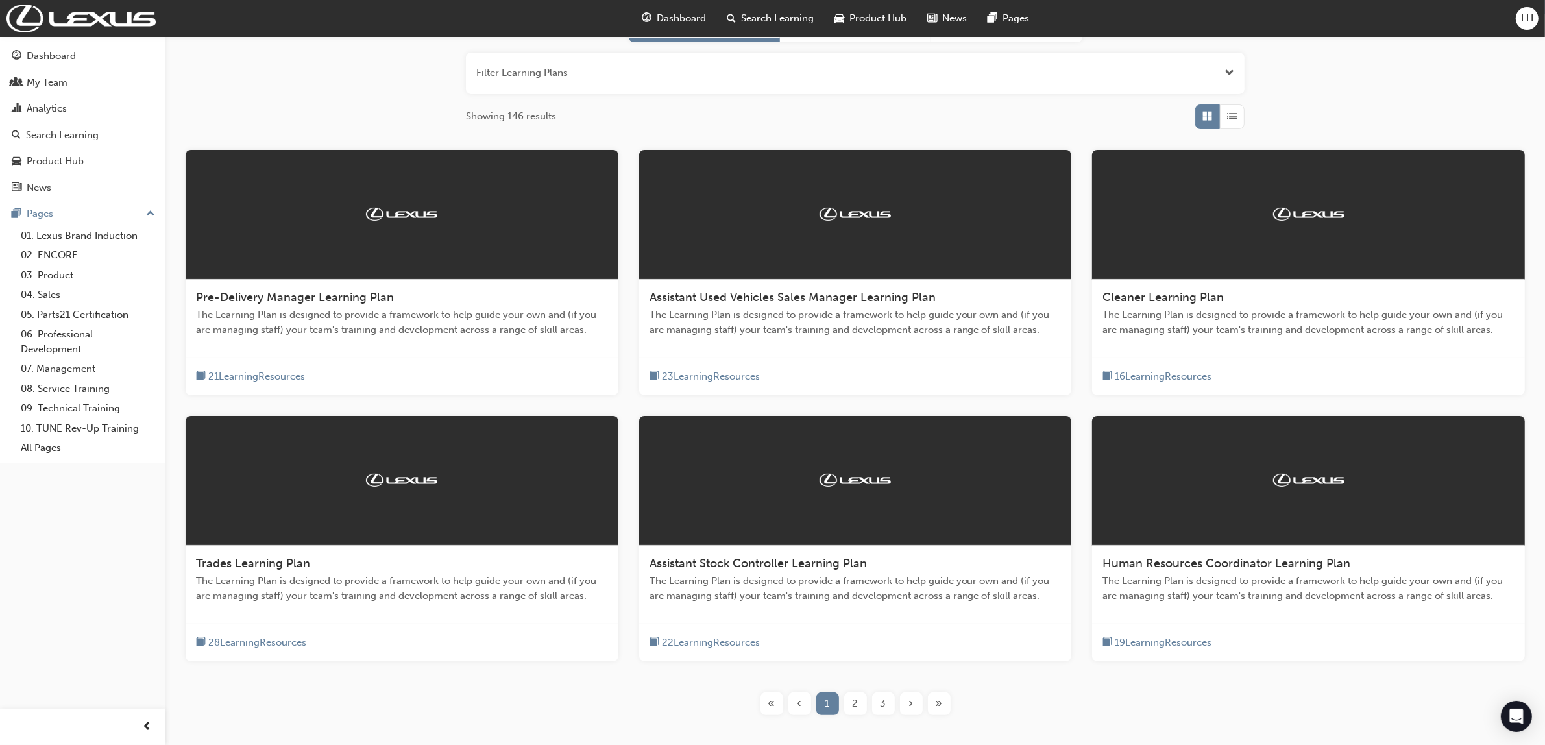
scroll to position [162, 0]
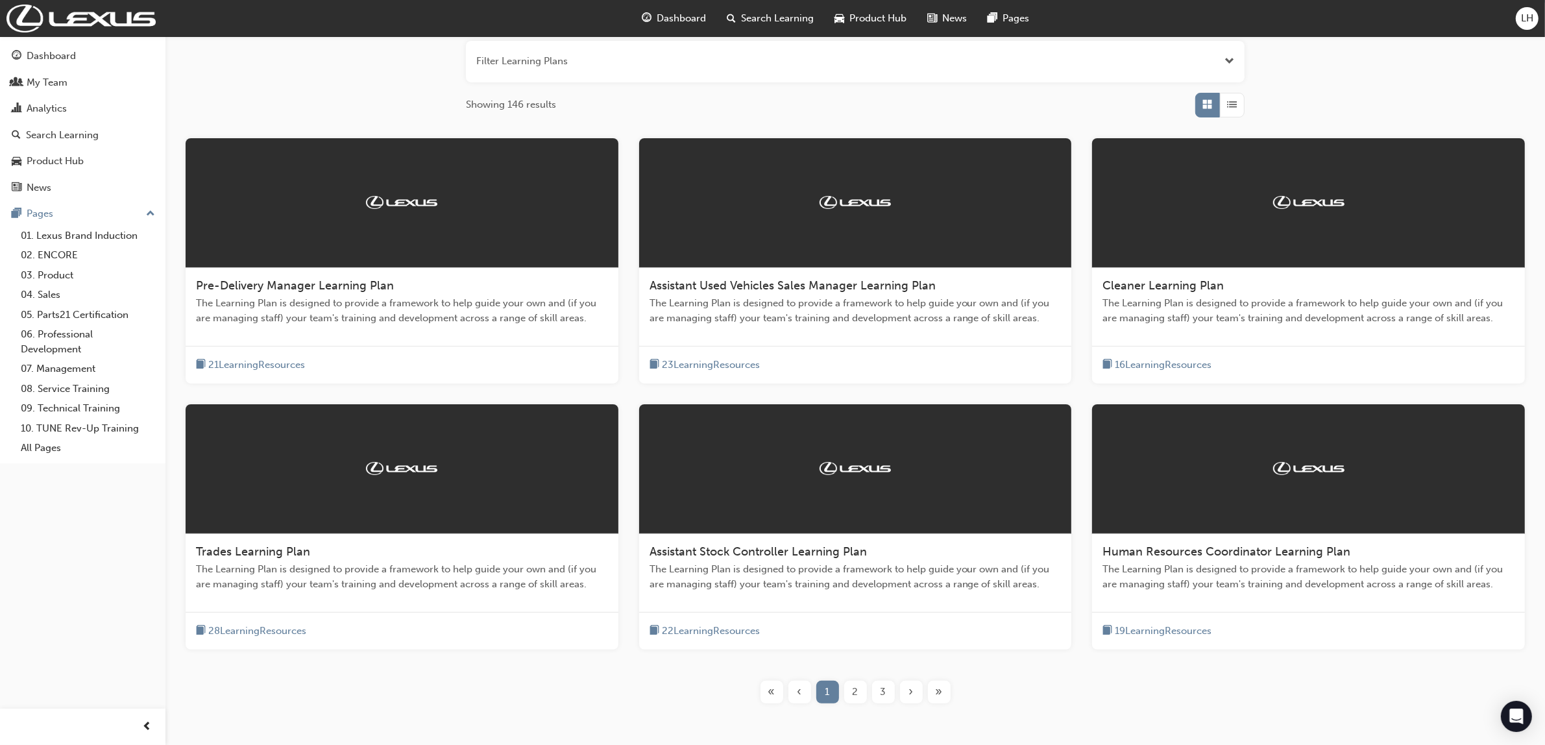
click at [850, 693] on div "2" at bounding box center [855, 692] width 23 height 23
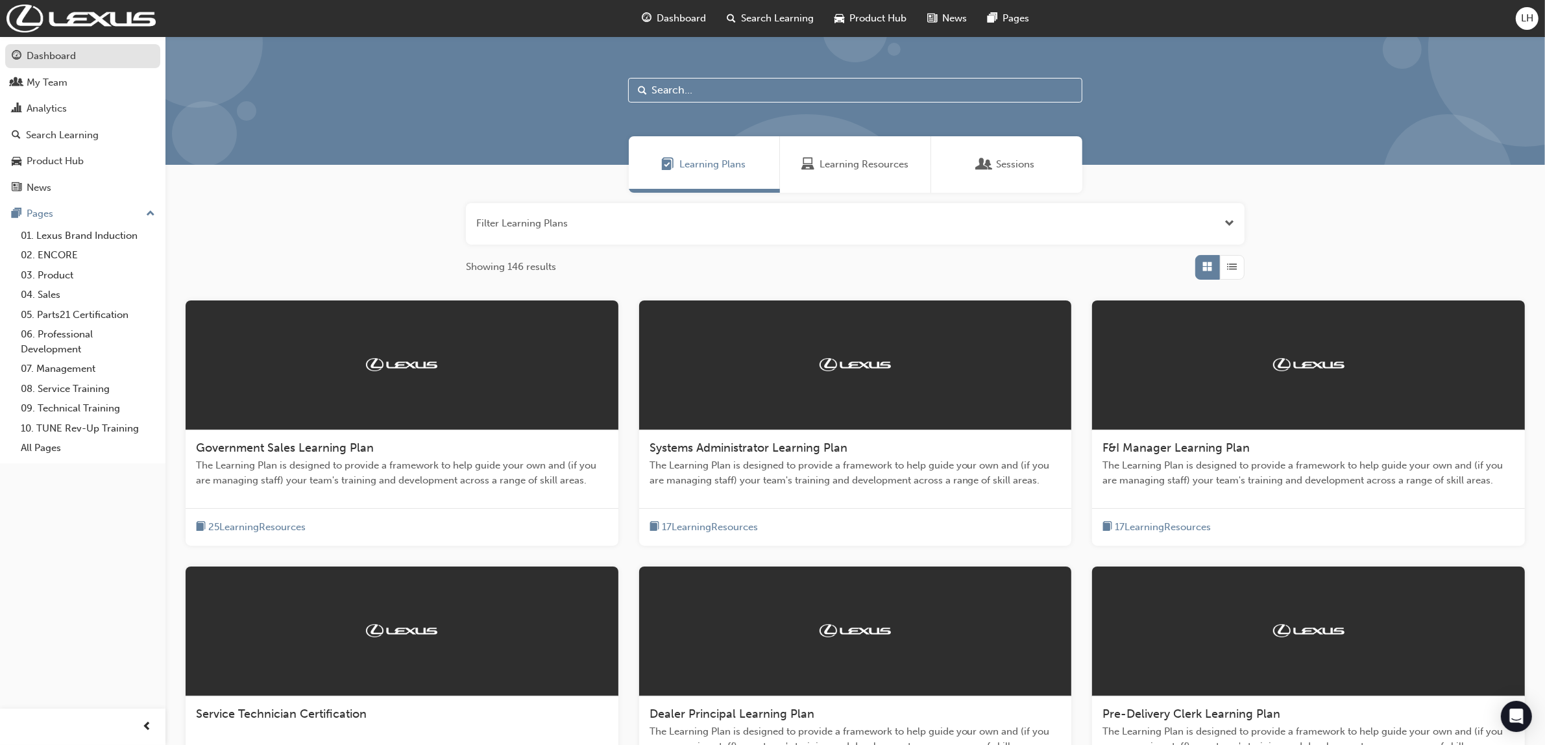
click at [55, 57] on div "Dashboard" at bounding box center [51, 56] width 49 height 15
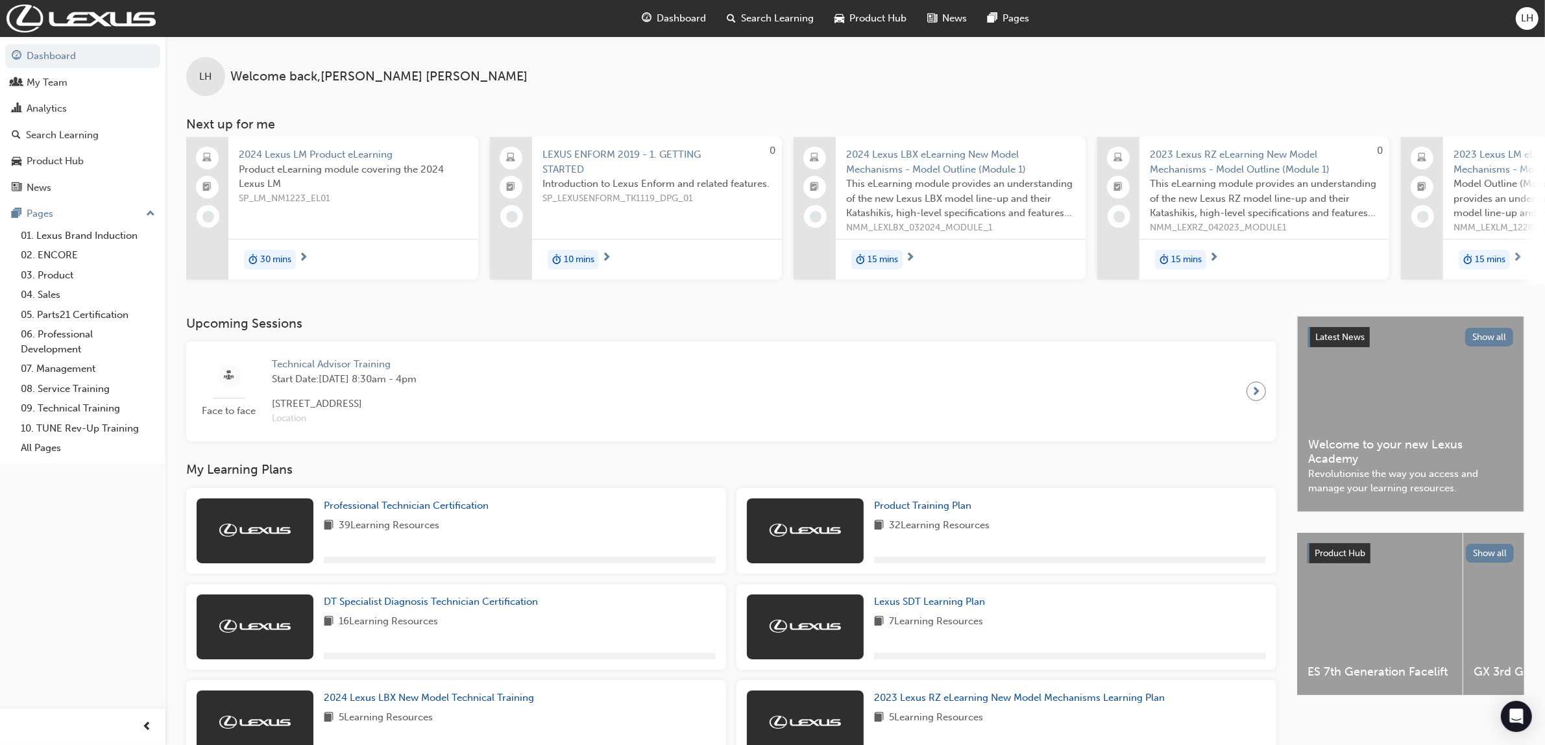
click at [774, 412] on div "Face to face Technical Advisor Training Start Date: [DATE] 8:30am - 4pm [STREET…" at bounding box center [731, 391] width 1069 height 79
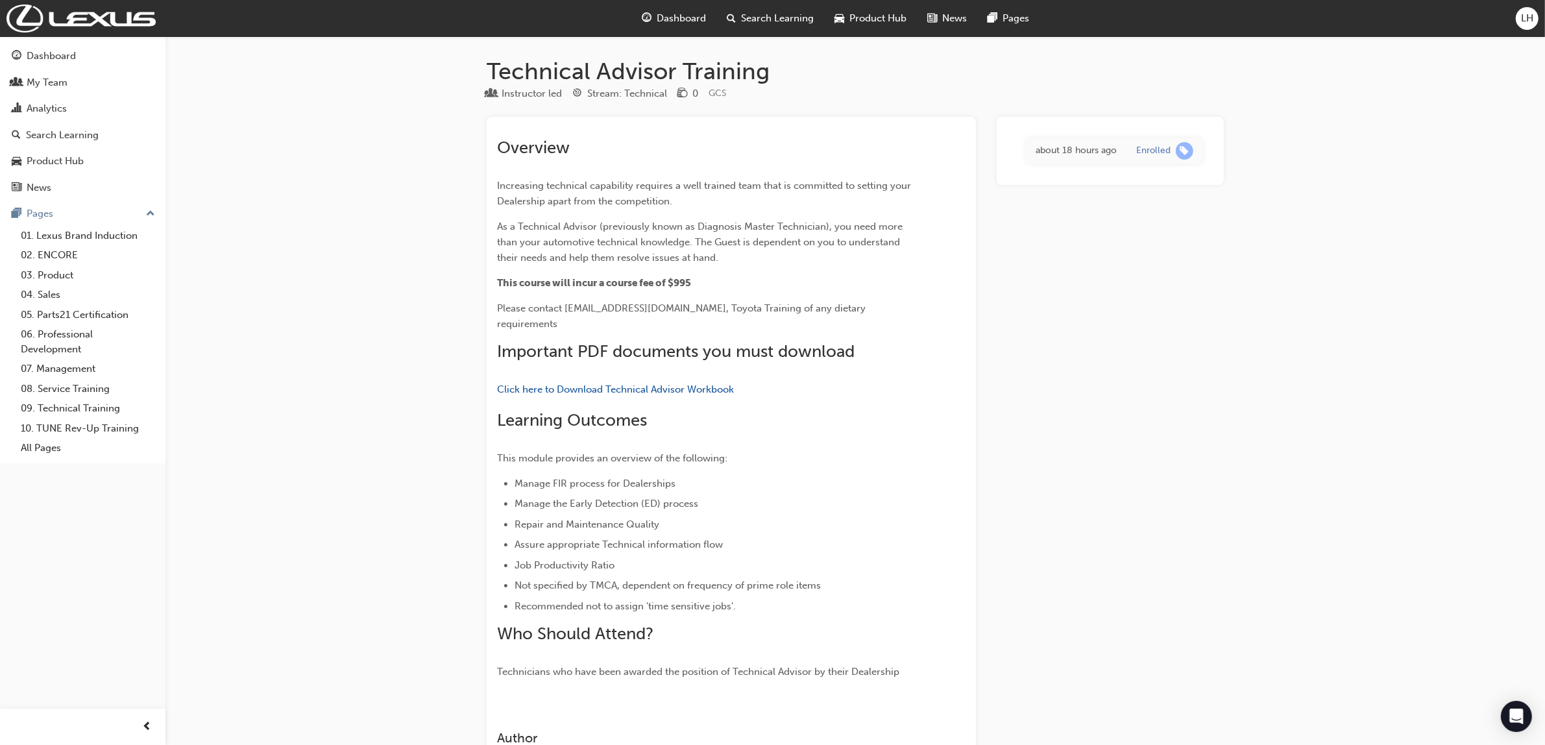
click at [678, 20] on span "Dashboard" at bounding box center [681, 18] width 49 height 15
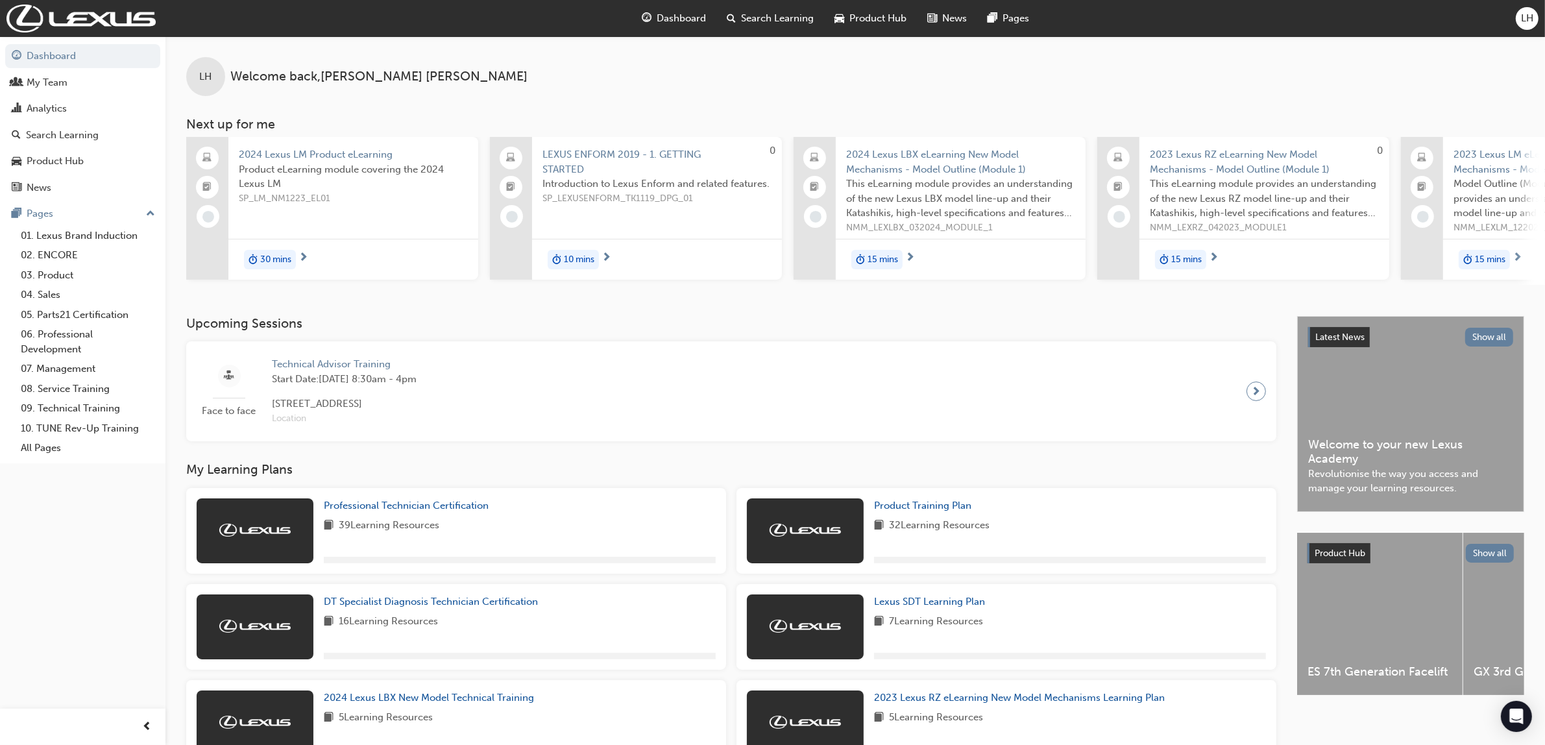
click at [1009, 336] on div "Upcoming Sessions Face to face Technical Advisor Training Start Date: [DATE] 8:…" at bounding box center [741, 378] width 1111 height 125
click at [785, 17] on span "Search Learning" at bounding box center [778, 18] width 73 height 15
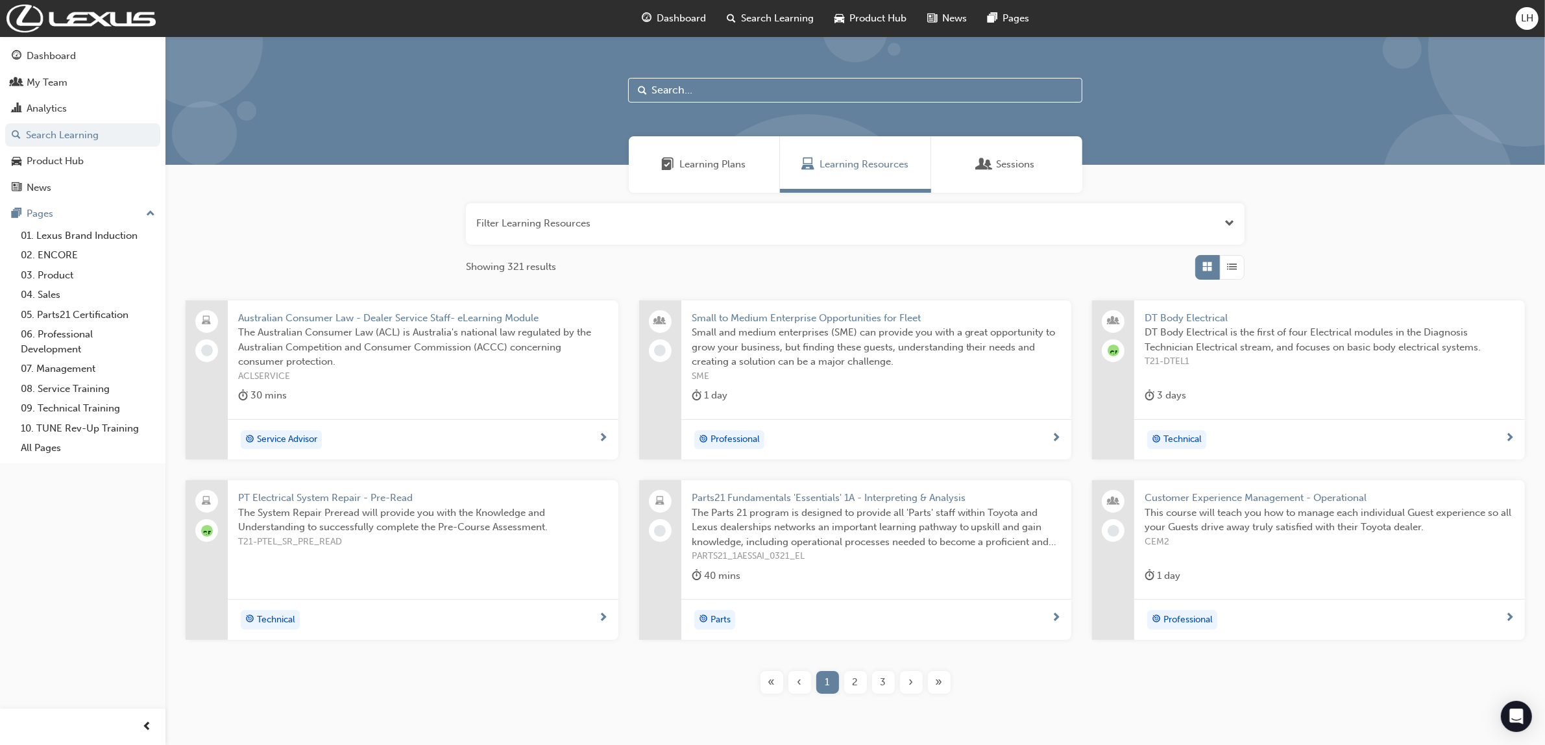
click at [779, 84] on input "text" at bounding box center [855, 90] width 454 height 25
type input "fundamentals"
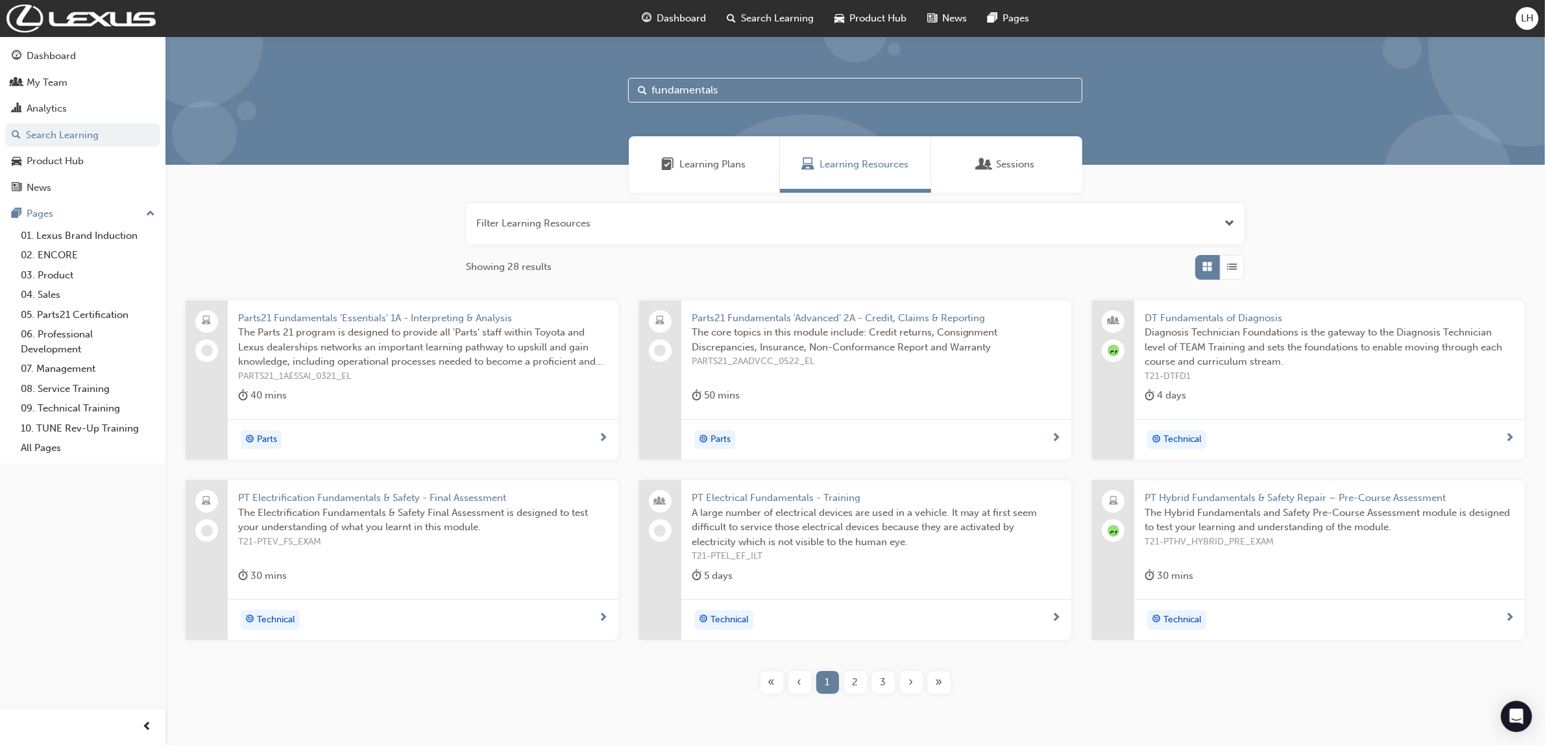
click at [1269, 315] on span "DT Fundamentals of Diagnosis" at bounding box center [1329, 318] width 370 height 15
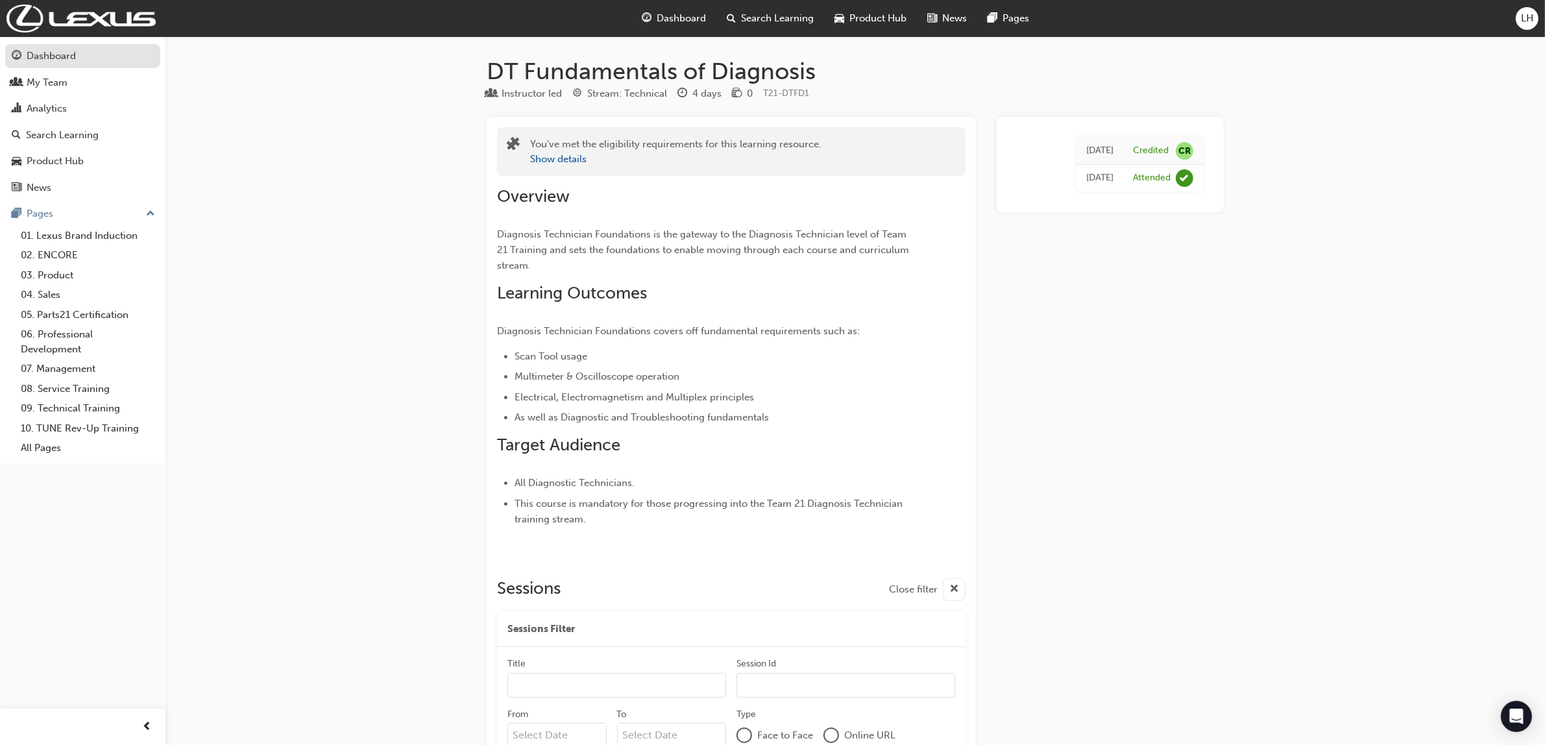
click at [37, 56] on div "Dashboard" at bounding box center [51, 56] width 49 height 15
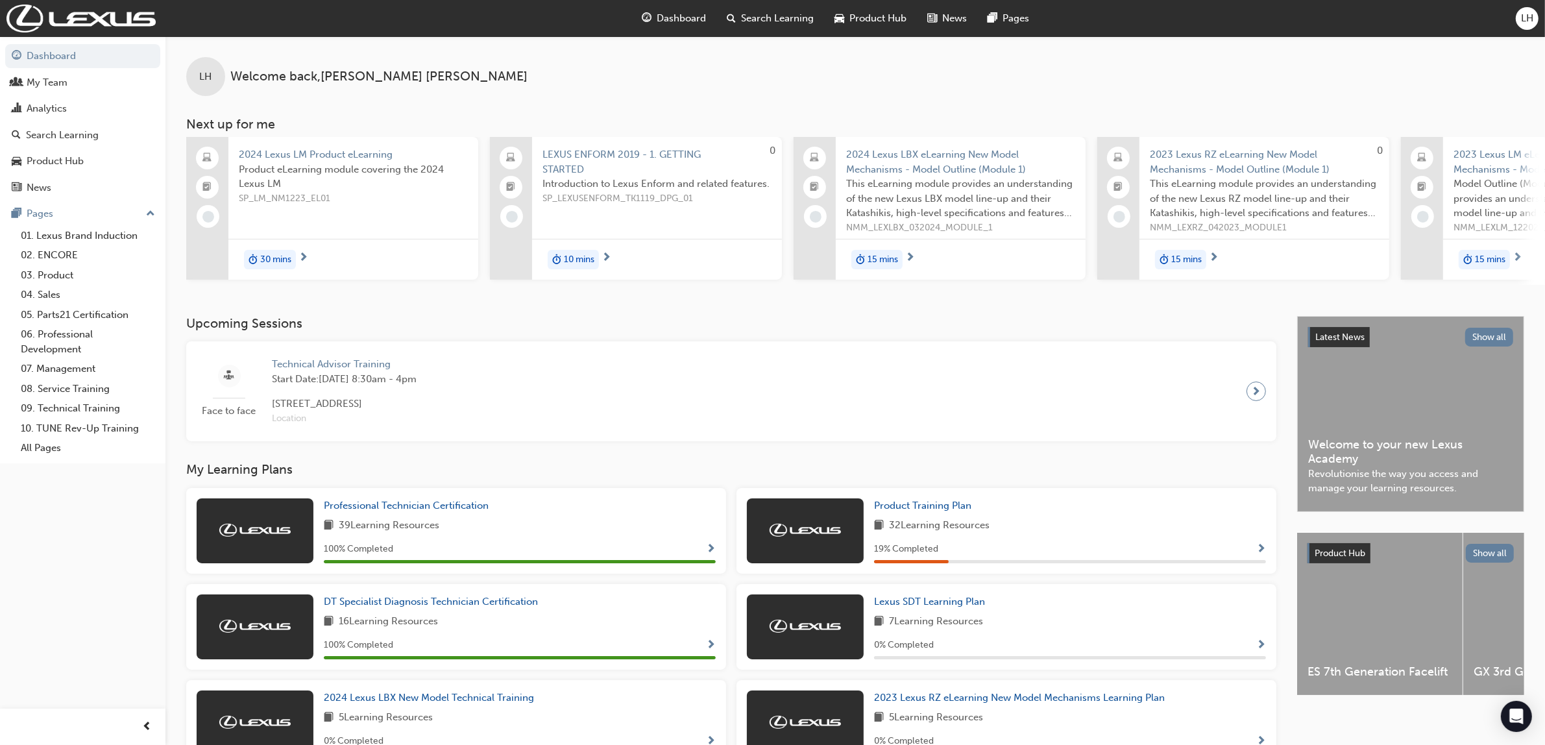
click at [770, 28] on div "Search Learning" at bounding box center [771, 18] width 108 height 27
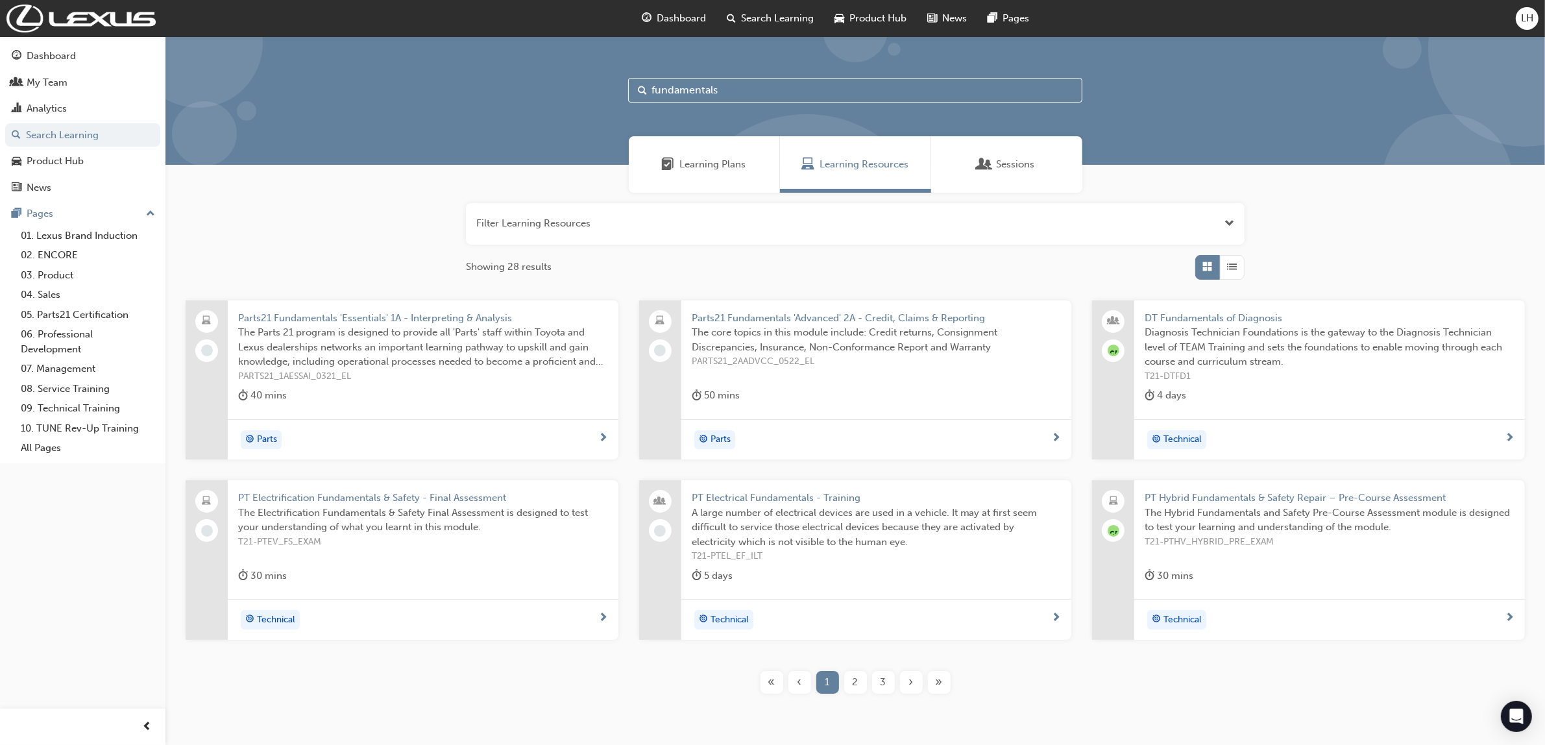
click at [747, 95] on input "fundamentals" at bounding box center [855, 90] width 454 height 25
click at [1267, 315] on span "DT Fundamentals of Diagnosis" at bounding box center [1329, 318] width 370 height 15
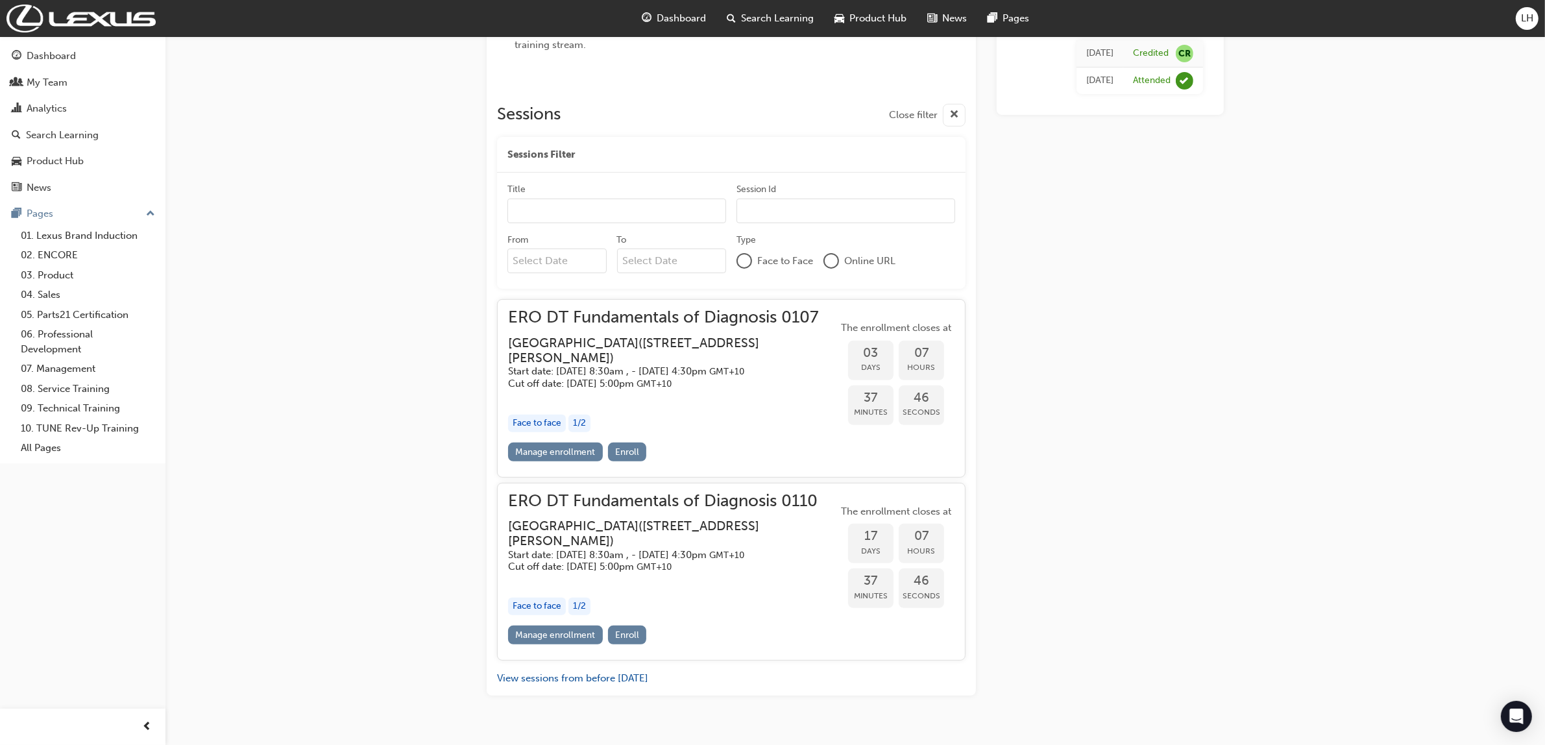
scroll to position [522, 0]
